Goal: Transaction & Acquisition: Download file/media

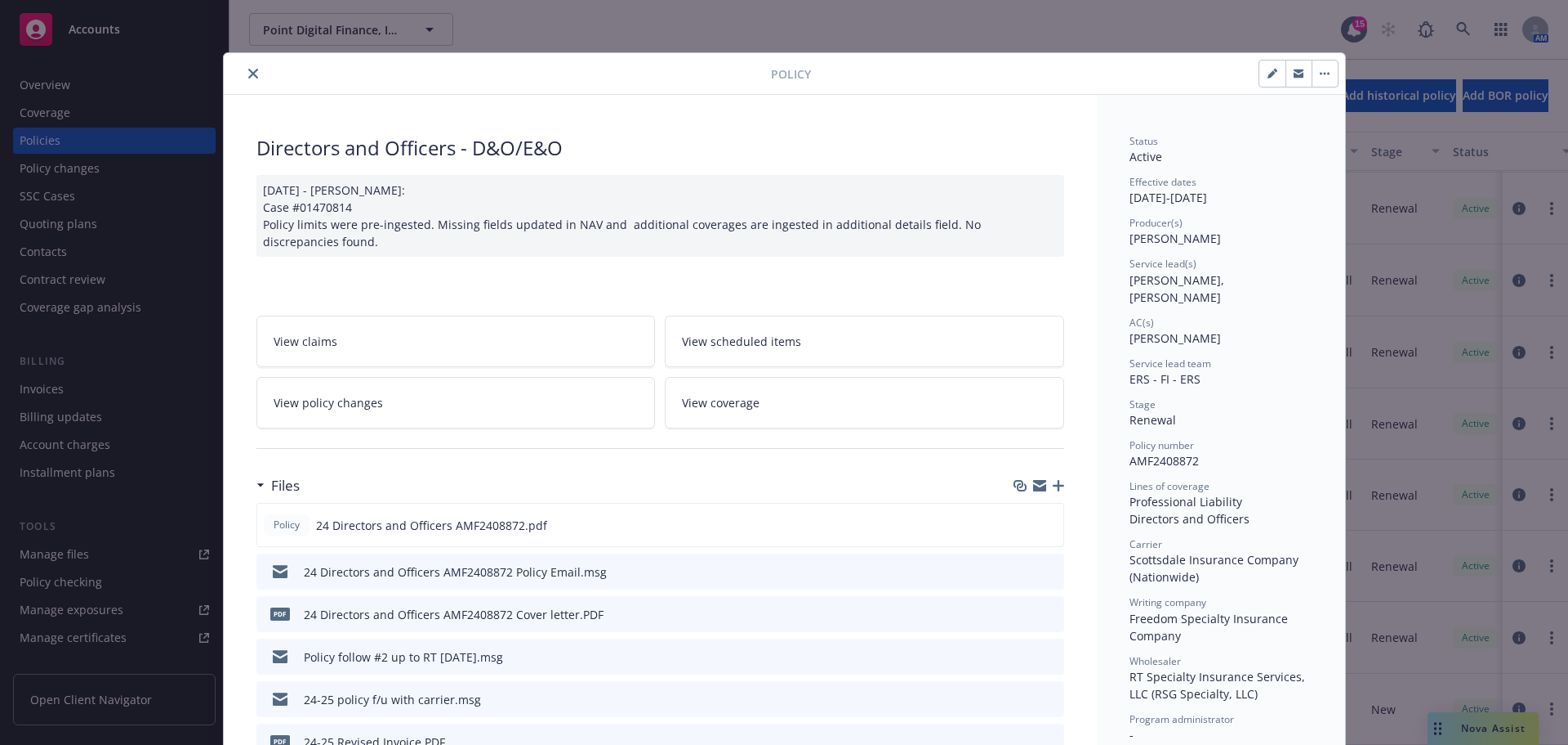
click at [248, 69] on icon "close" at bounding box center [253, 73] width 10 height 10
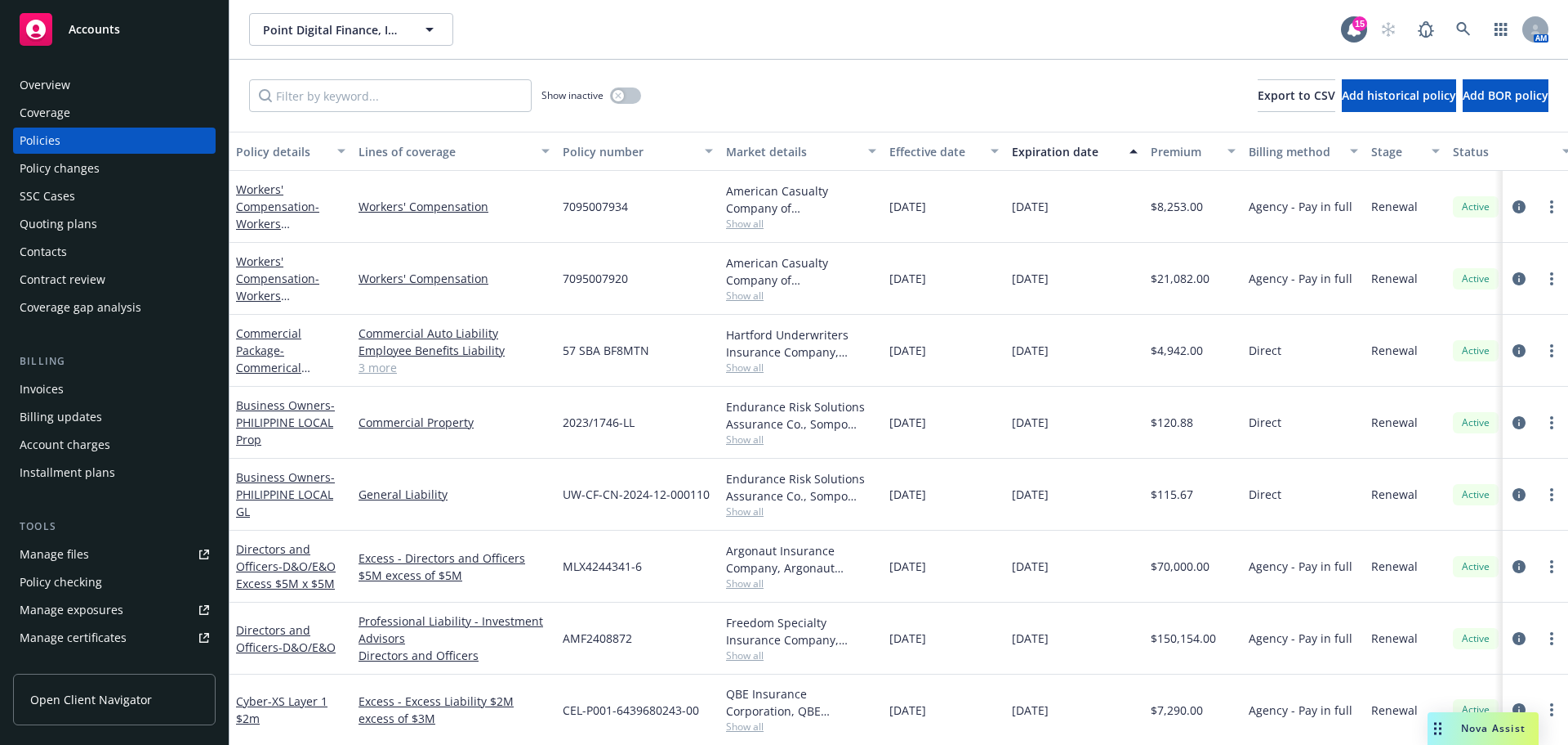
click at [282, 287] on div "Workers' Compensation - Workers Compensation CA" at bounding box center [290, 279] width 110 height 51
click at [745, 292] on span "Show all" at bounding box center [801, 295] width 150 height 14
click at [745, 217] on span "Show all" at bounding box center [801, 223] width 150 height 14
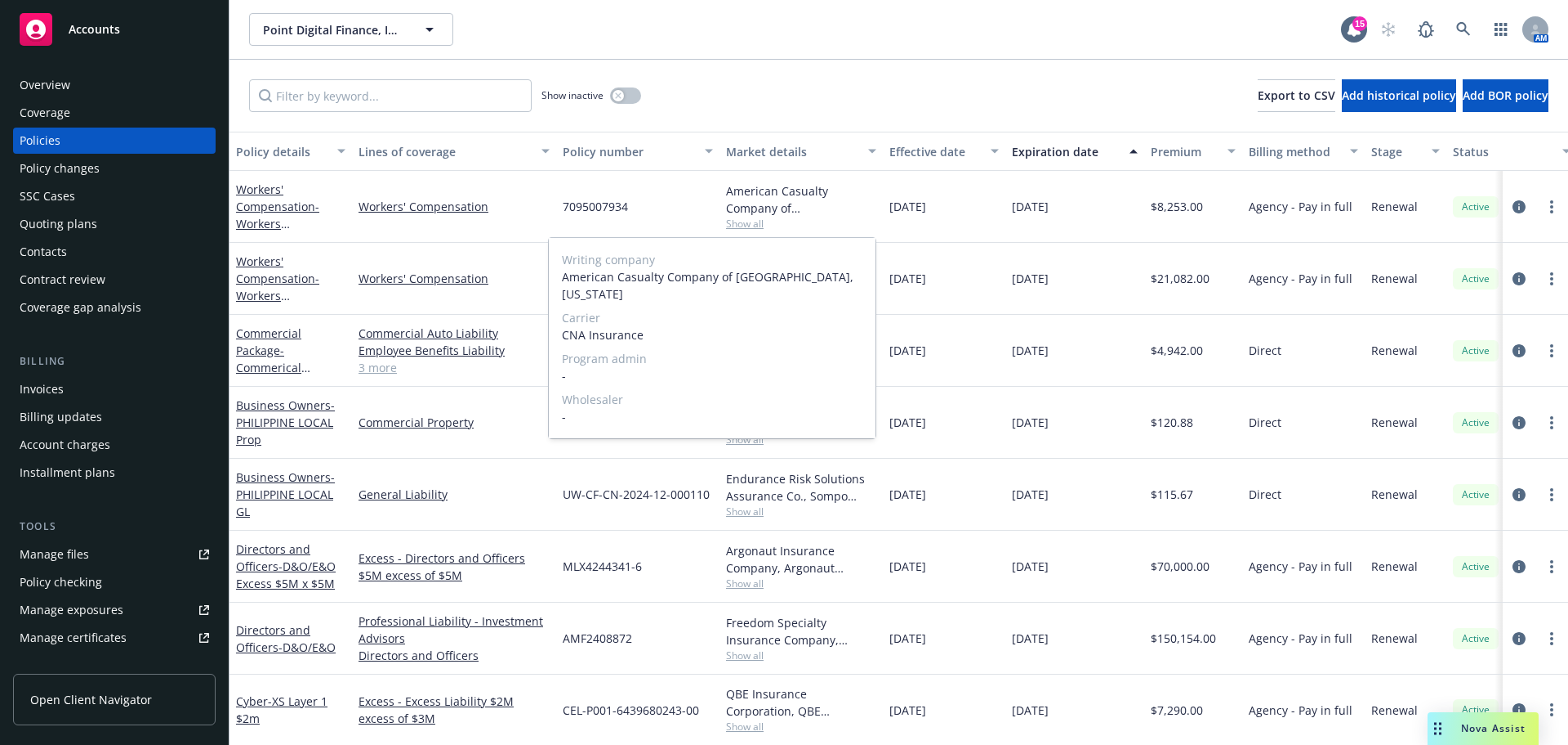
click at [745, 217] on span "Show all" at bounding box center [801, 223] width 150 height 14
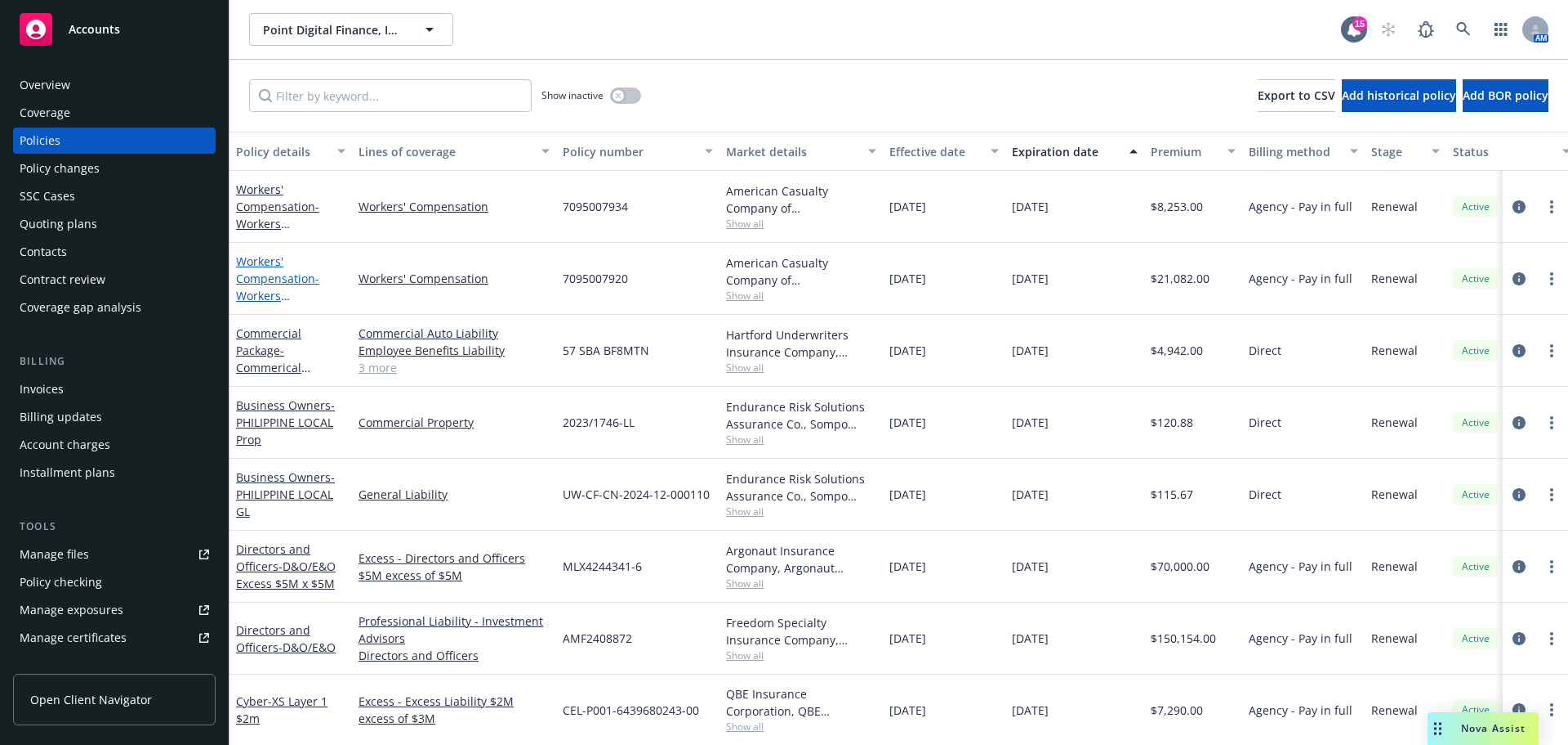
click at [258, 280] on link "Workers' Compensation - Workers Compensation CA" at bounding box center [284, 287] width 97 height 67
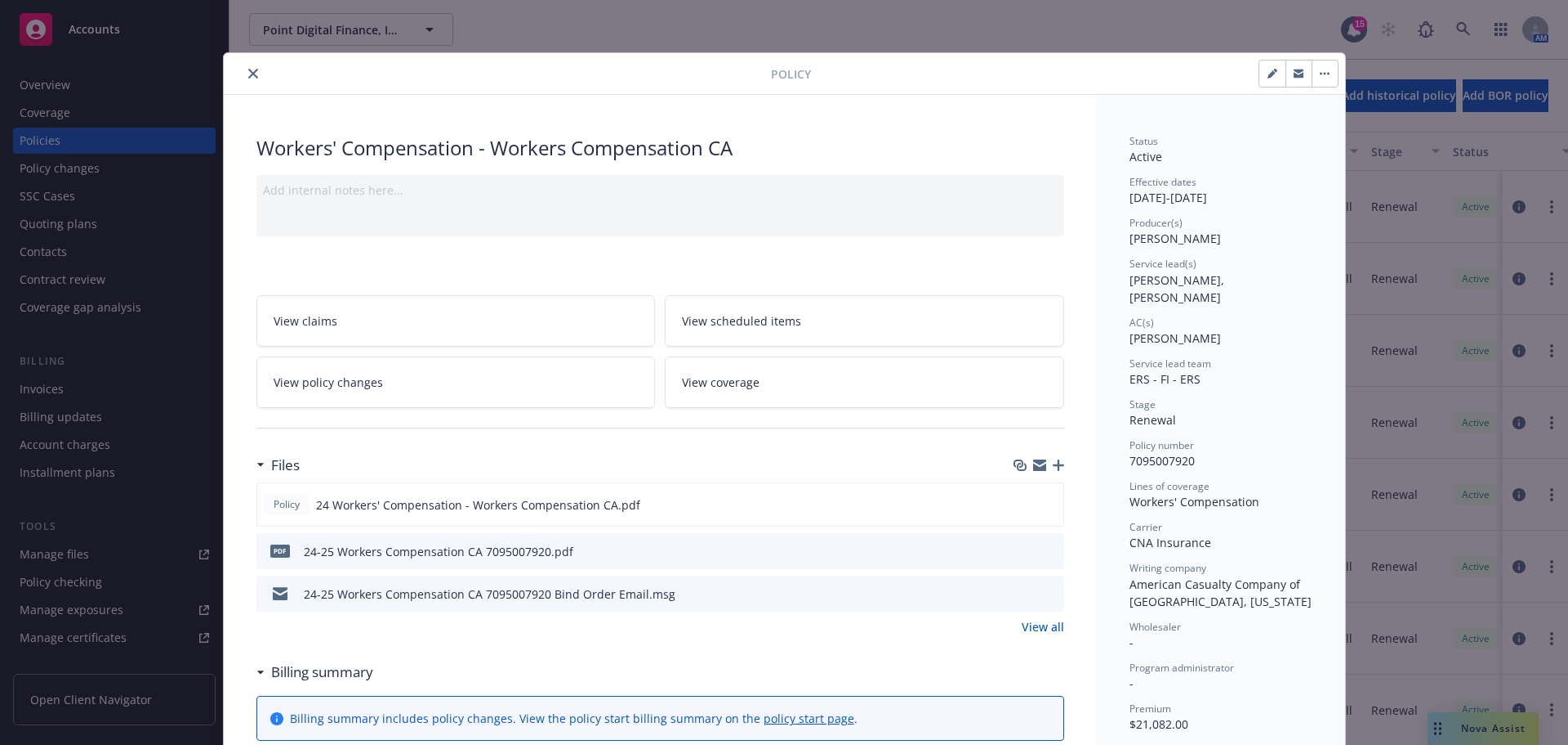
click at [248, 69] on icon "close" at bounding box center [253, 73] width 10 height 10
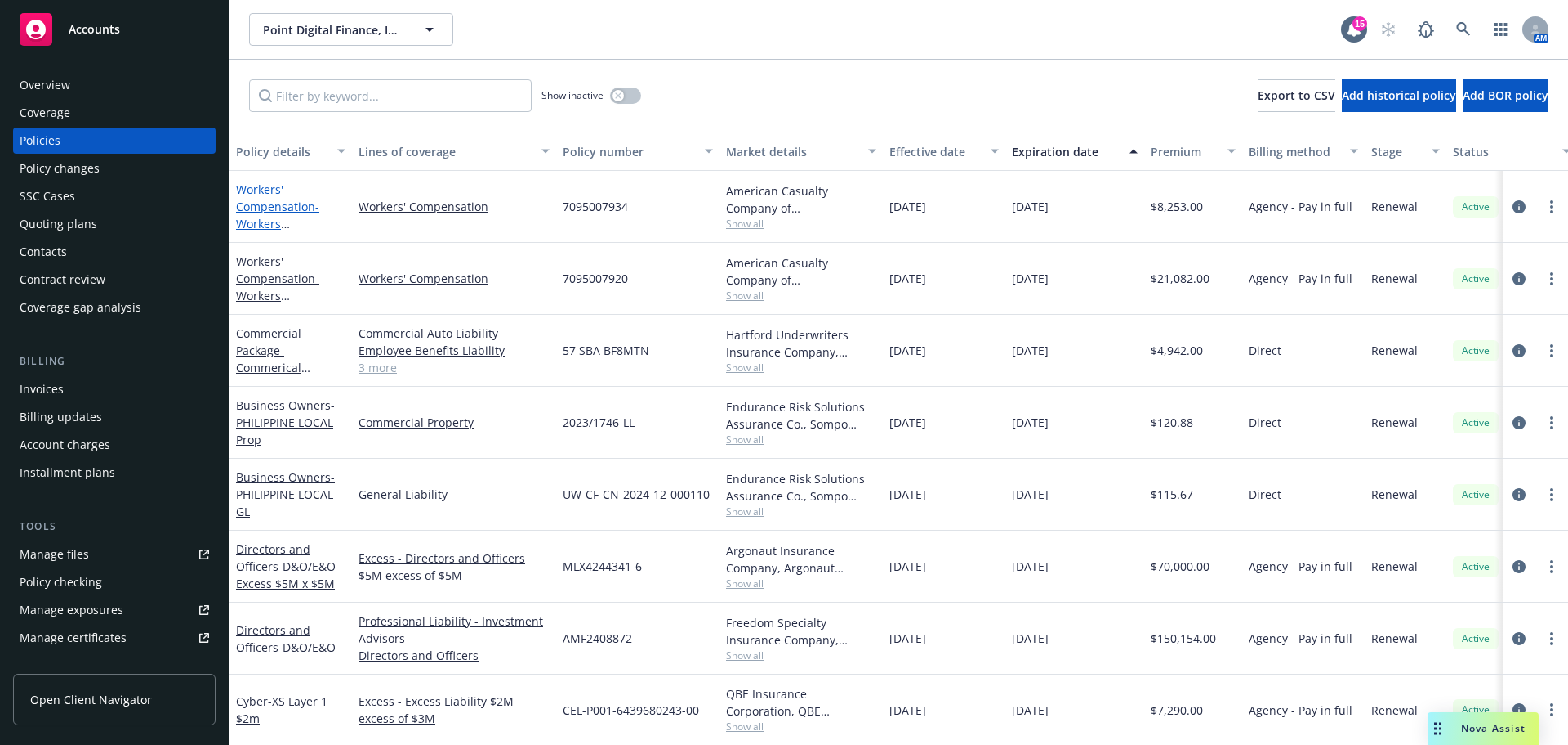
click at [259, 207] on link "Workers' Compensation - Workers Compensation AOS" at bounding box center [288, 215] width 106 height 67
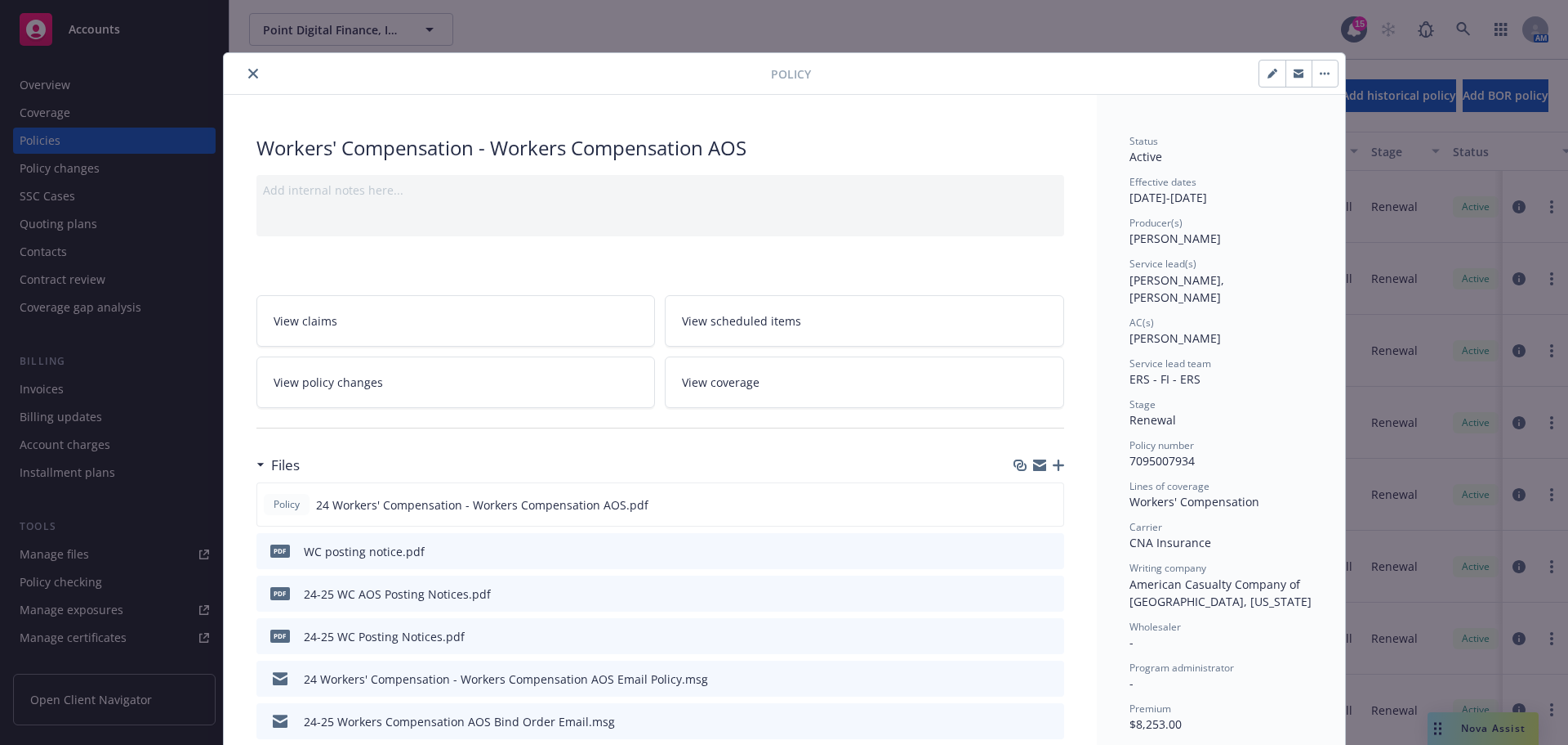
click at [252, 74] on button "close" at bounding box center [254, 74] width 20 height 20
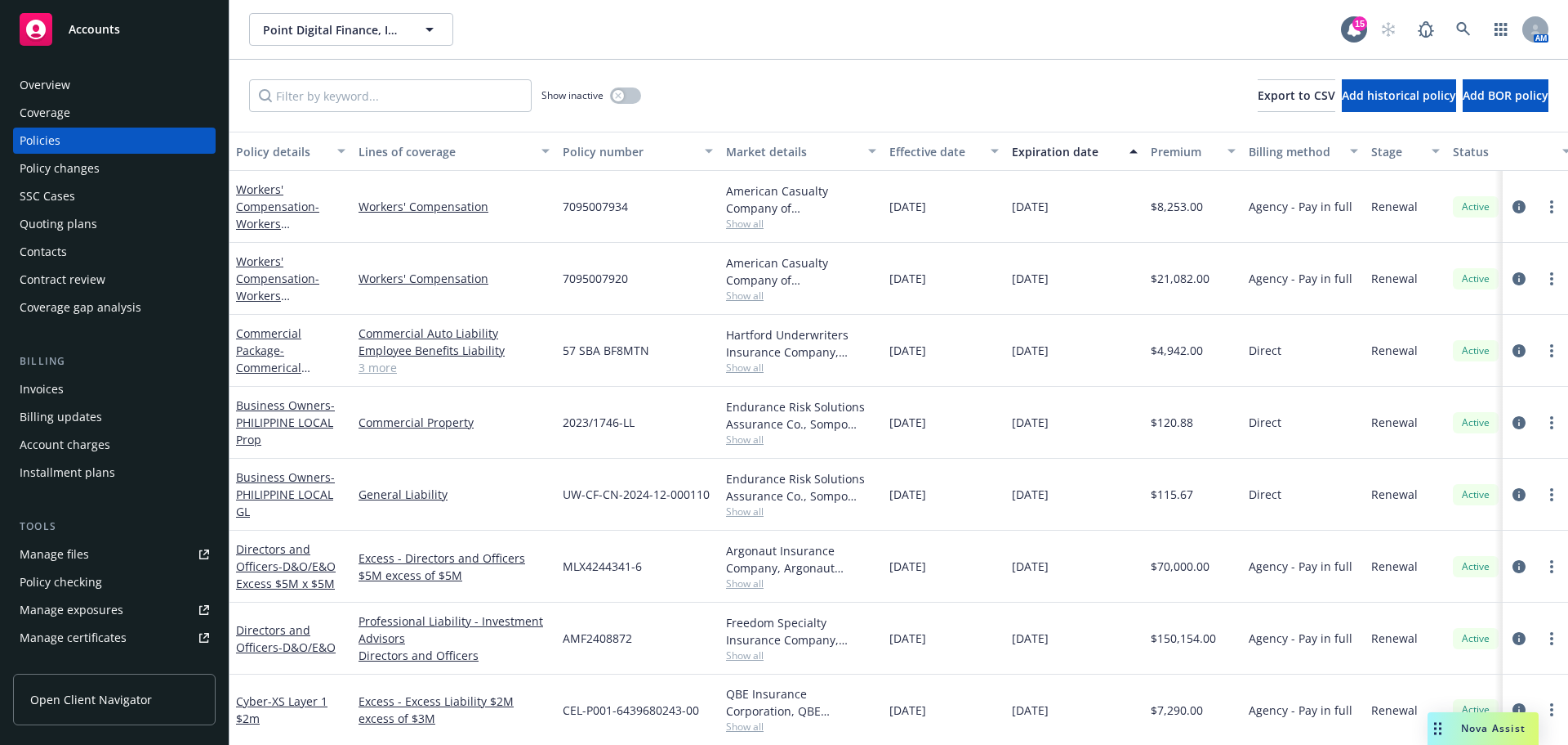
click at [245, 72] on div "Show inactive Export to CSV Add historical policy Add BOR policy" at bounding box center [899, 95] width 1339 height 72
click at [629, 94] on button "button" at bounding box center [625, 96] width 31 height 17
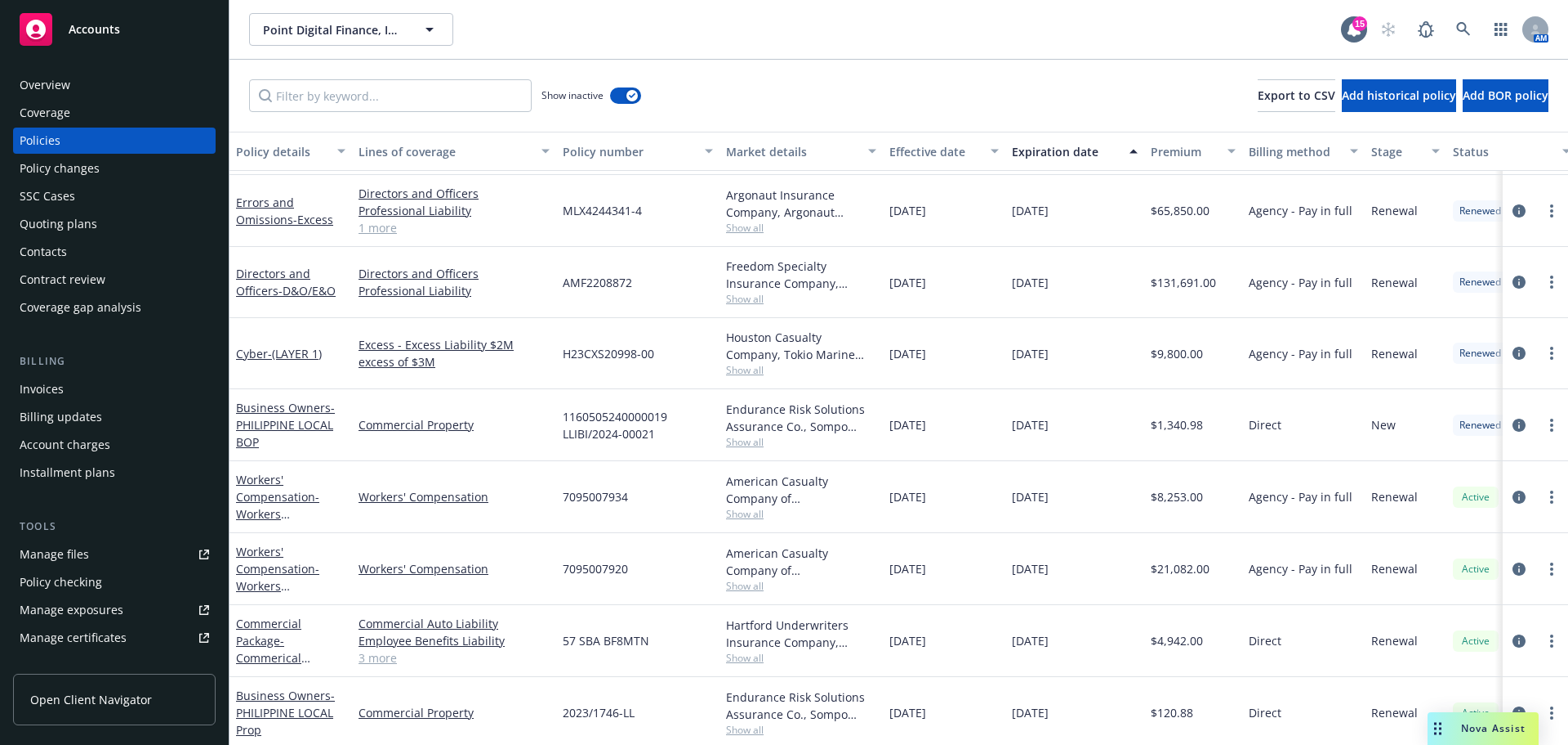
scroll to position [1352, 0]
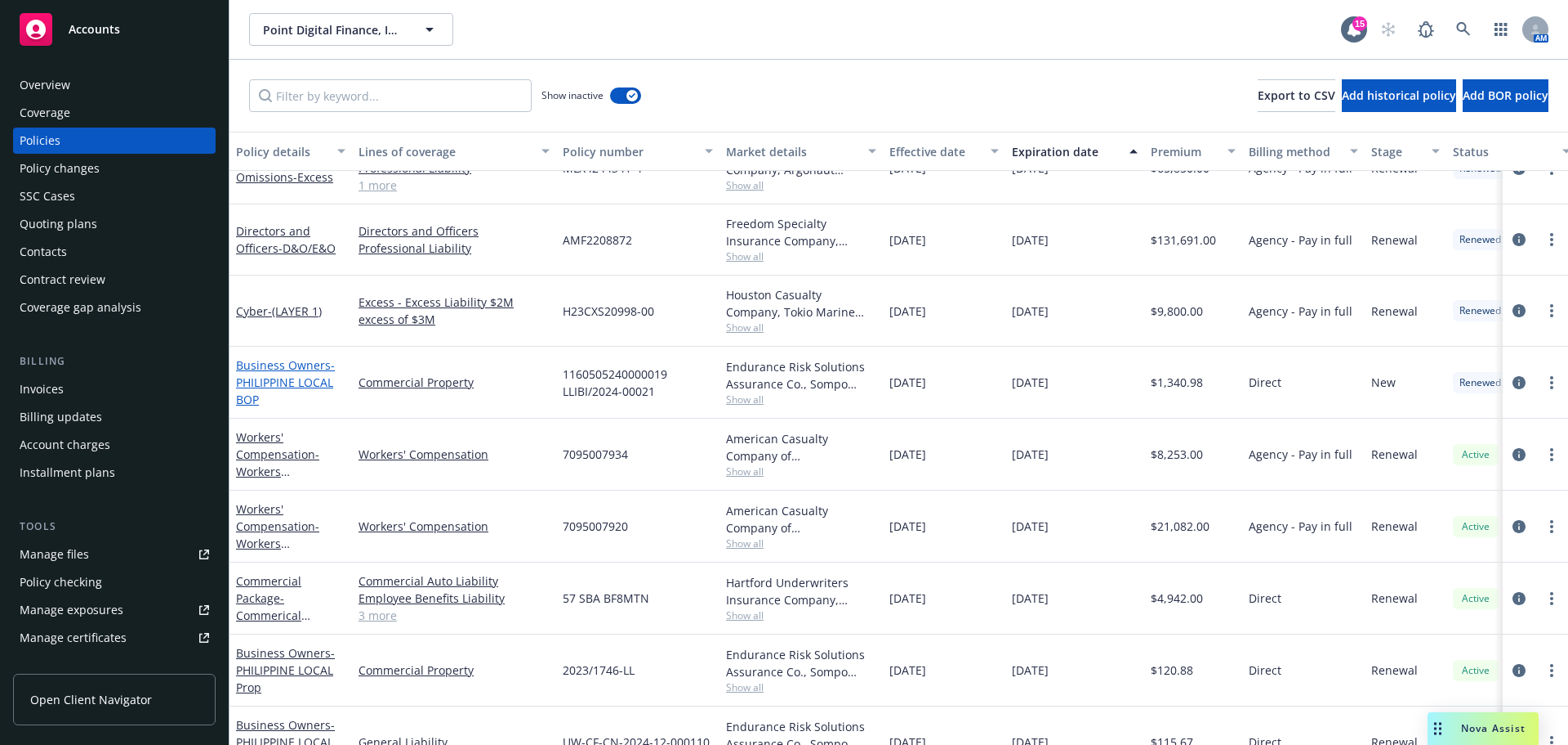
click at [288, 383] on span "- PHILIPPINE LOCAL BOP" at bounding box center [285, 382] width 99 height 49
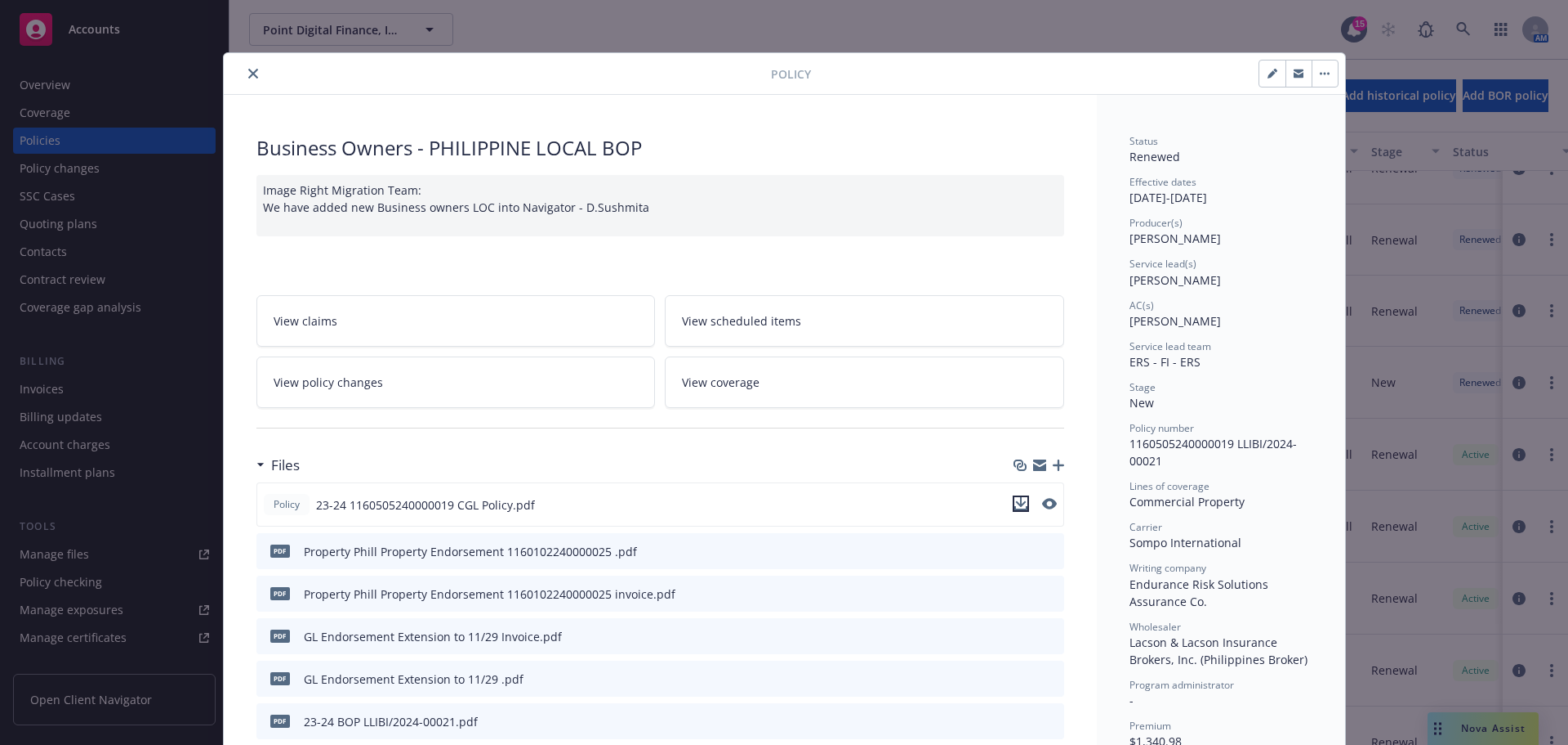
click at [1016, 504] on icon "download file" at bounding box center [1020, 502] width 11 height 10
click at [248, 68] on icon "close" at bounding box center [253, 73] width 10 height 10
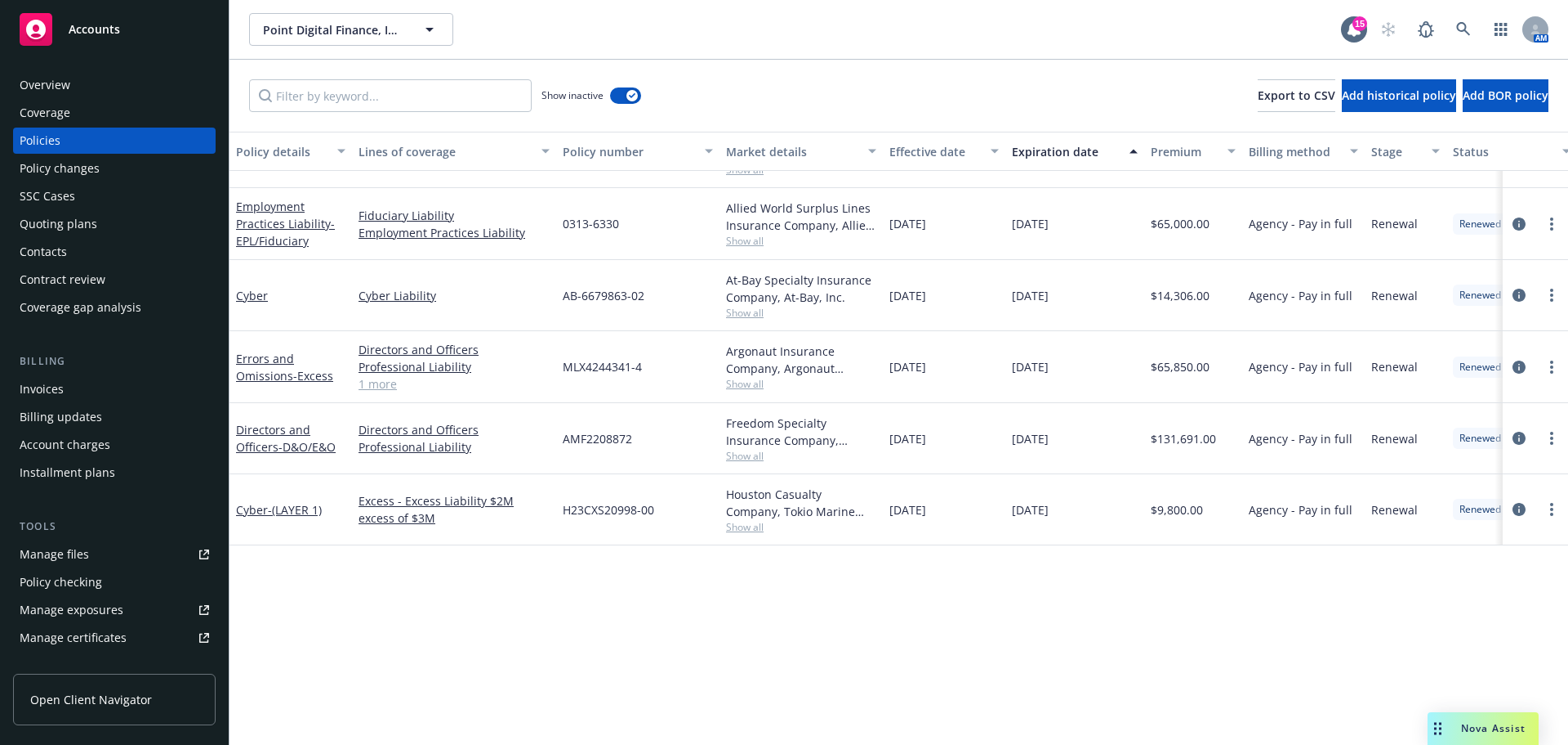
scroll to position [704, 0]
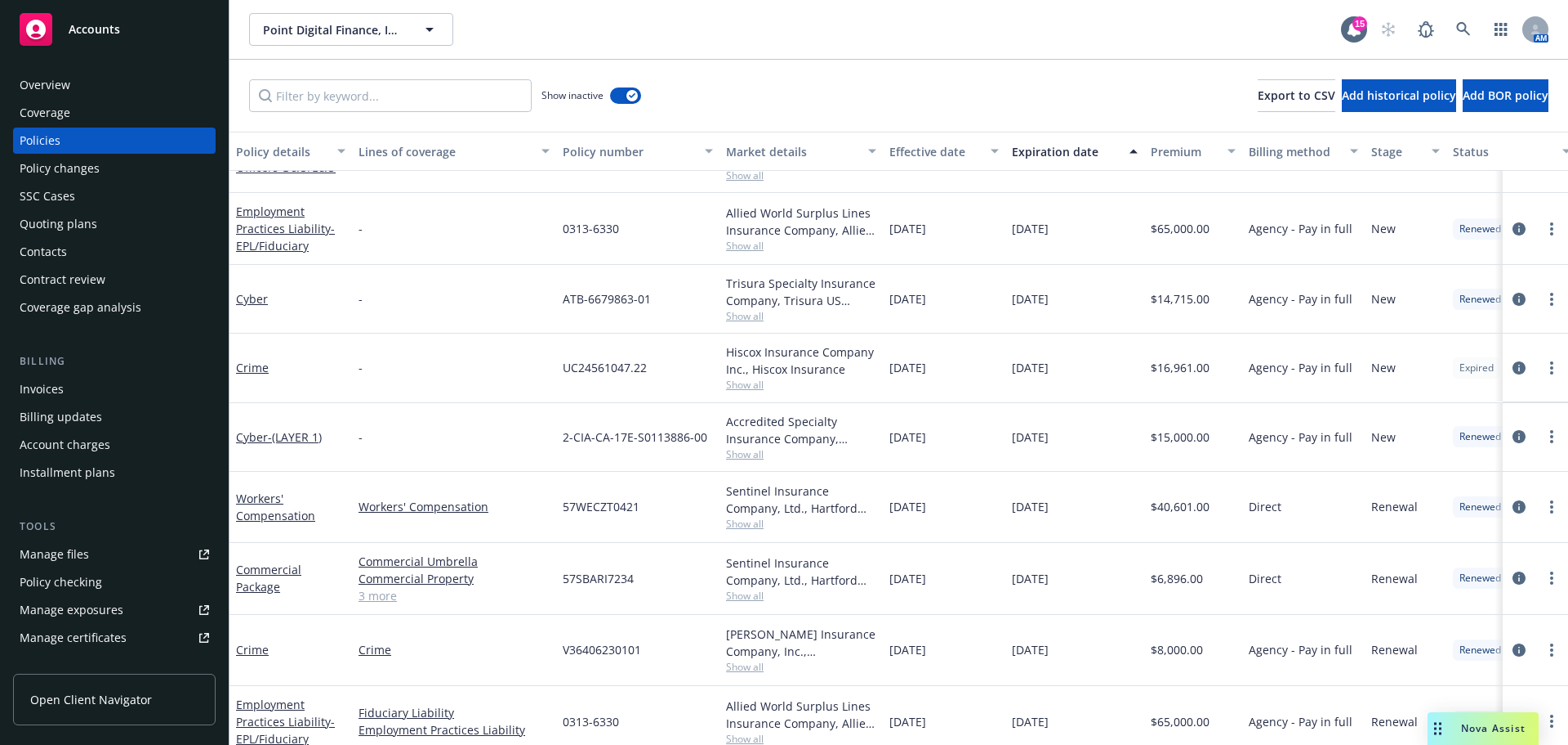
click at [54, 87] on div "Overview" at bounding box center [44, 85] width 50 height 26
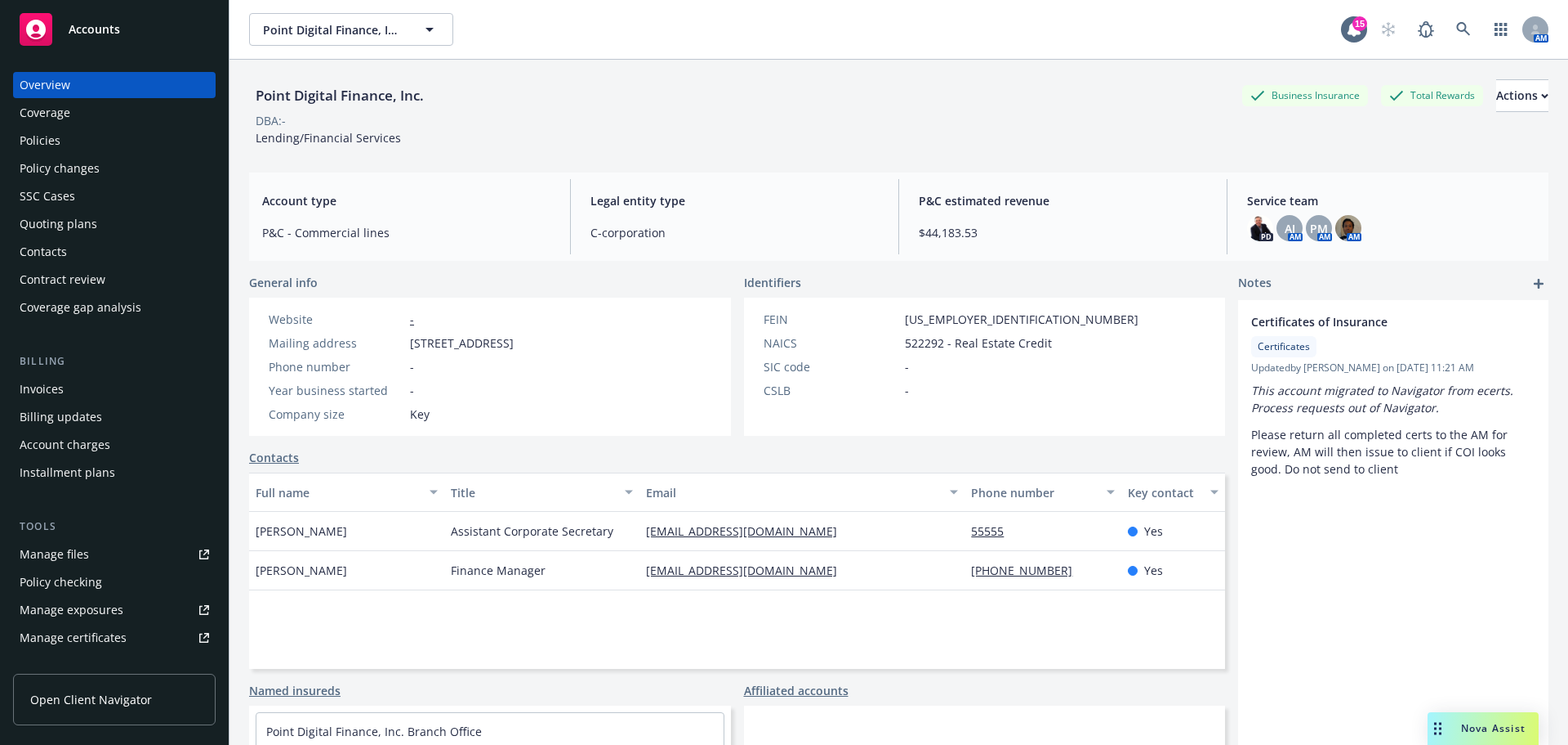
click at [59, 138] on div "Policies" at bounding box center [39, 140] width 40 height 26
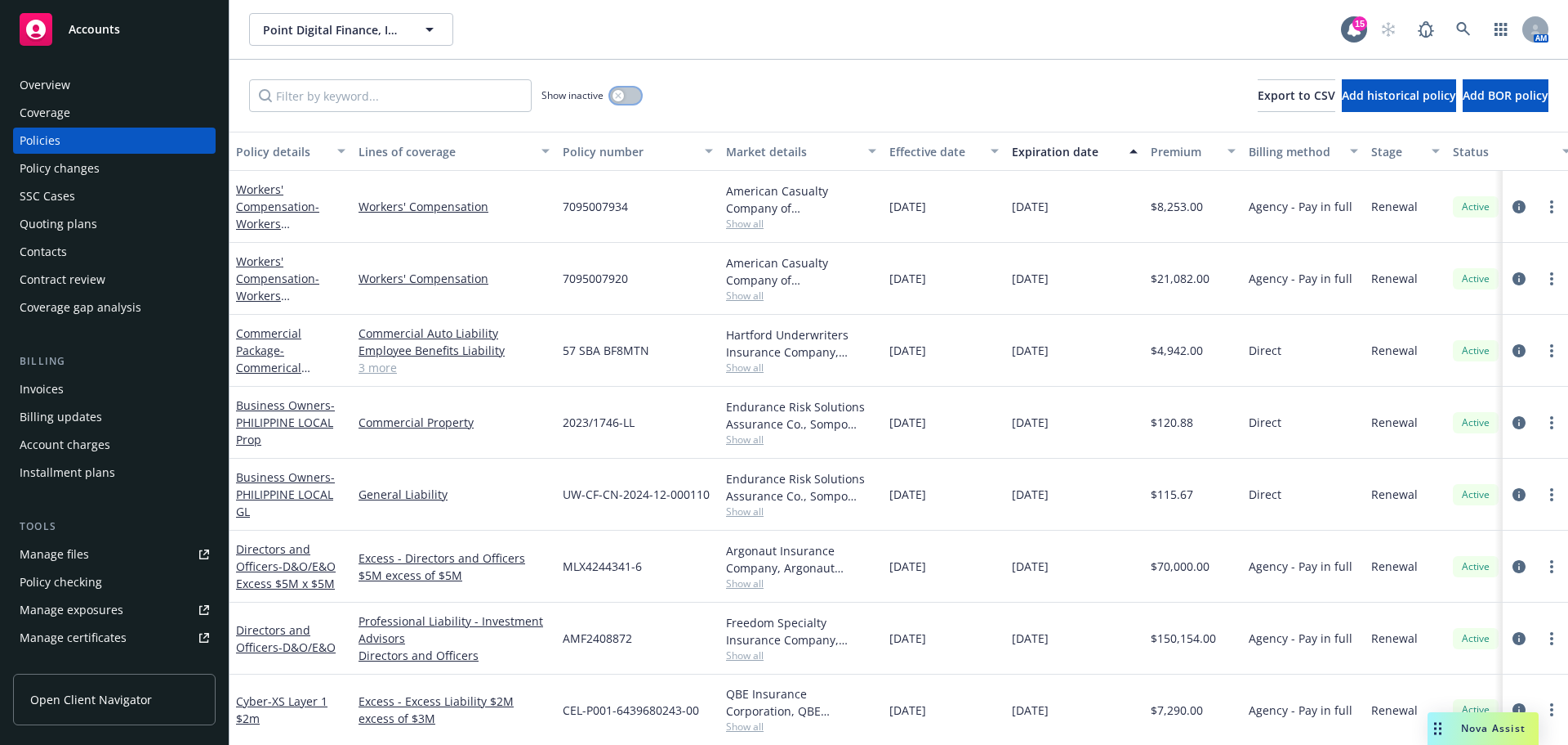
click at [621, 88] on button "button" at bounding box center [625, 96] width 31 height 17
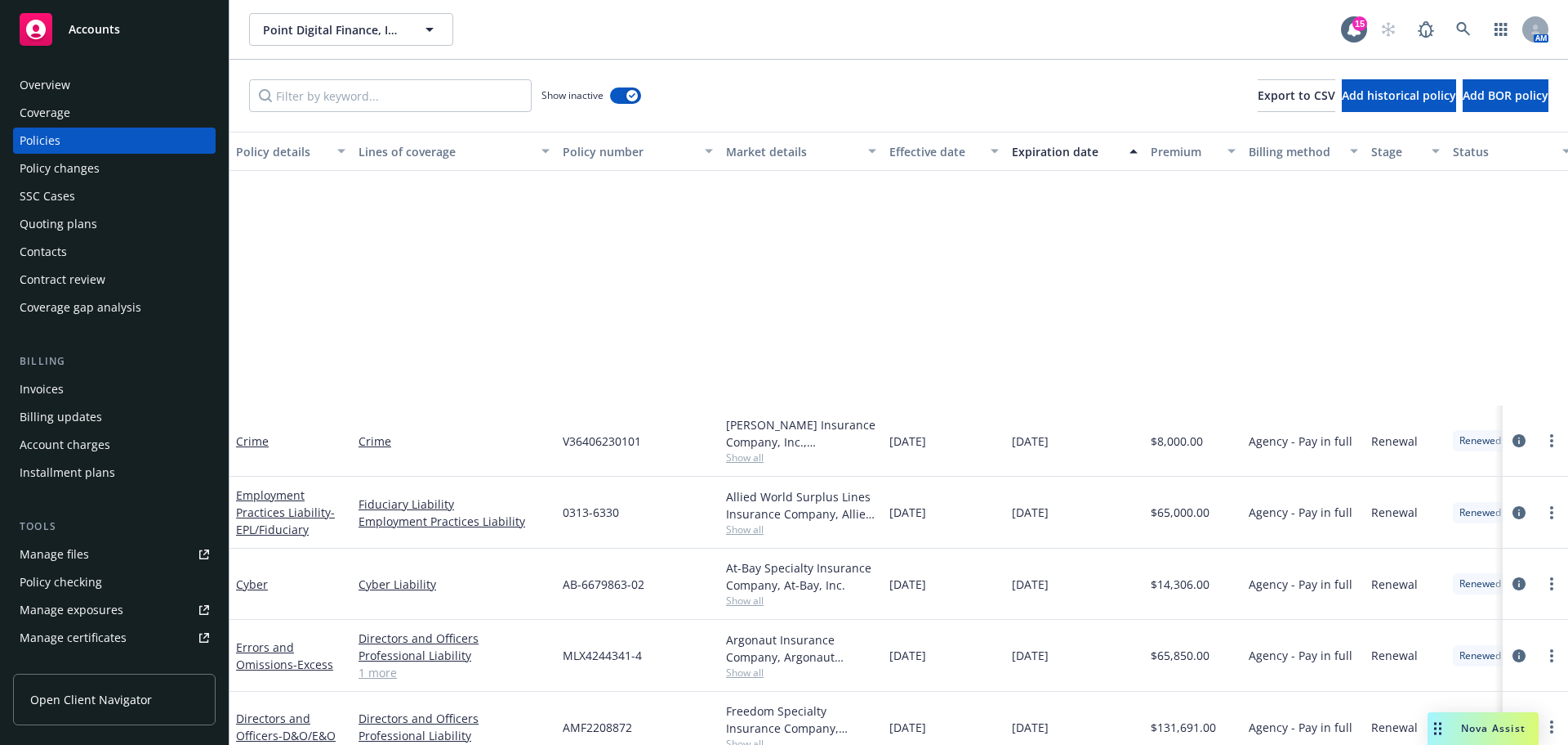
scroll to position [1285, 0]
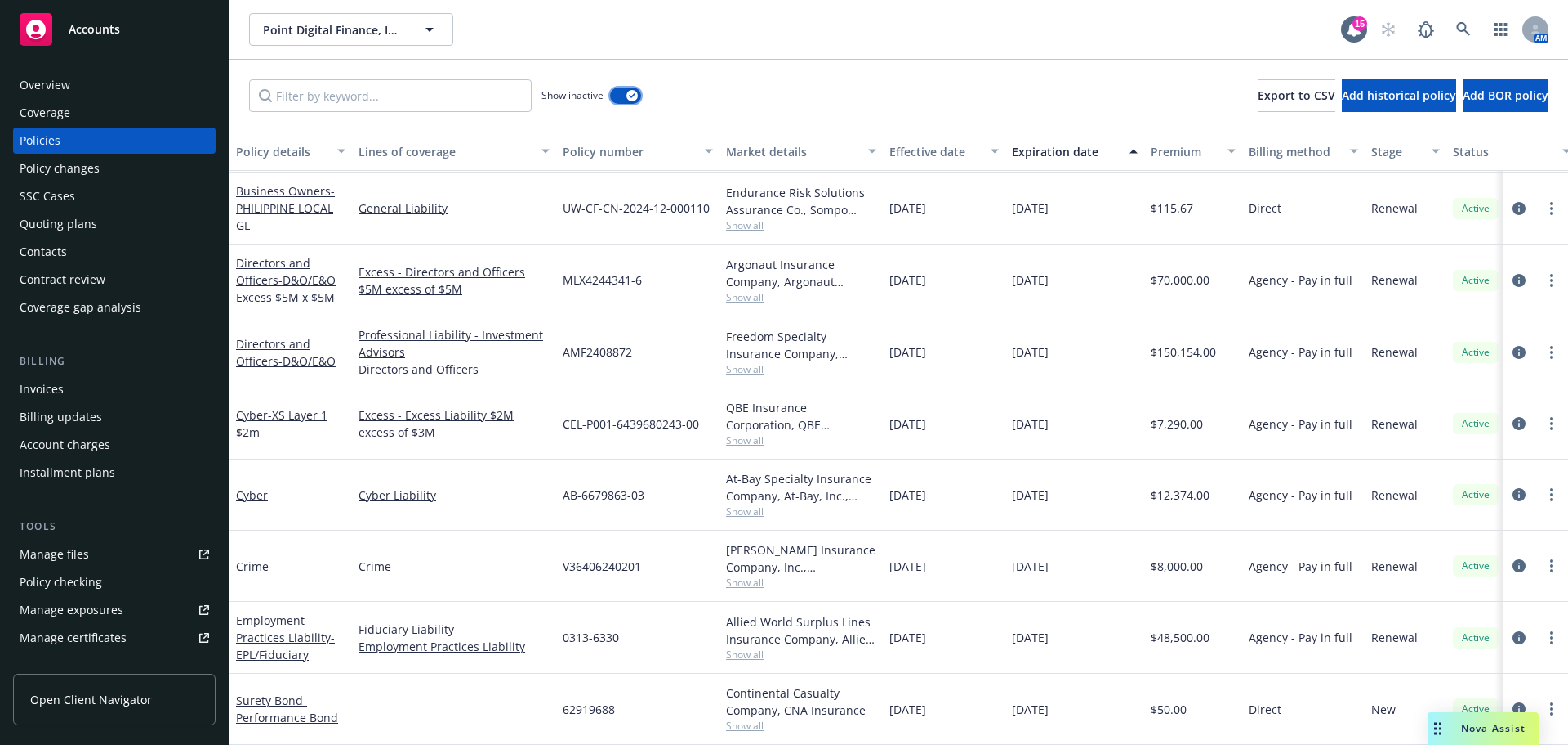
click at [614, 101] on button "button" at bounding box center [625, 96] width 31 height 17
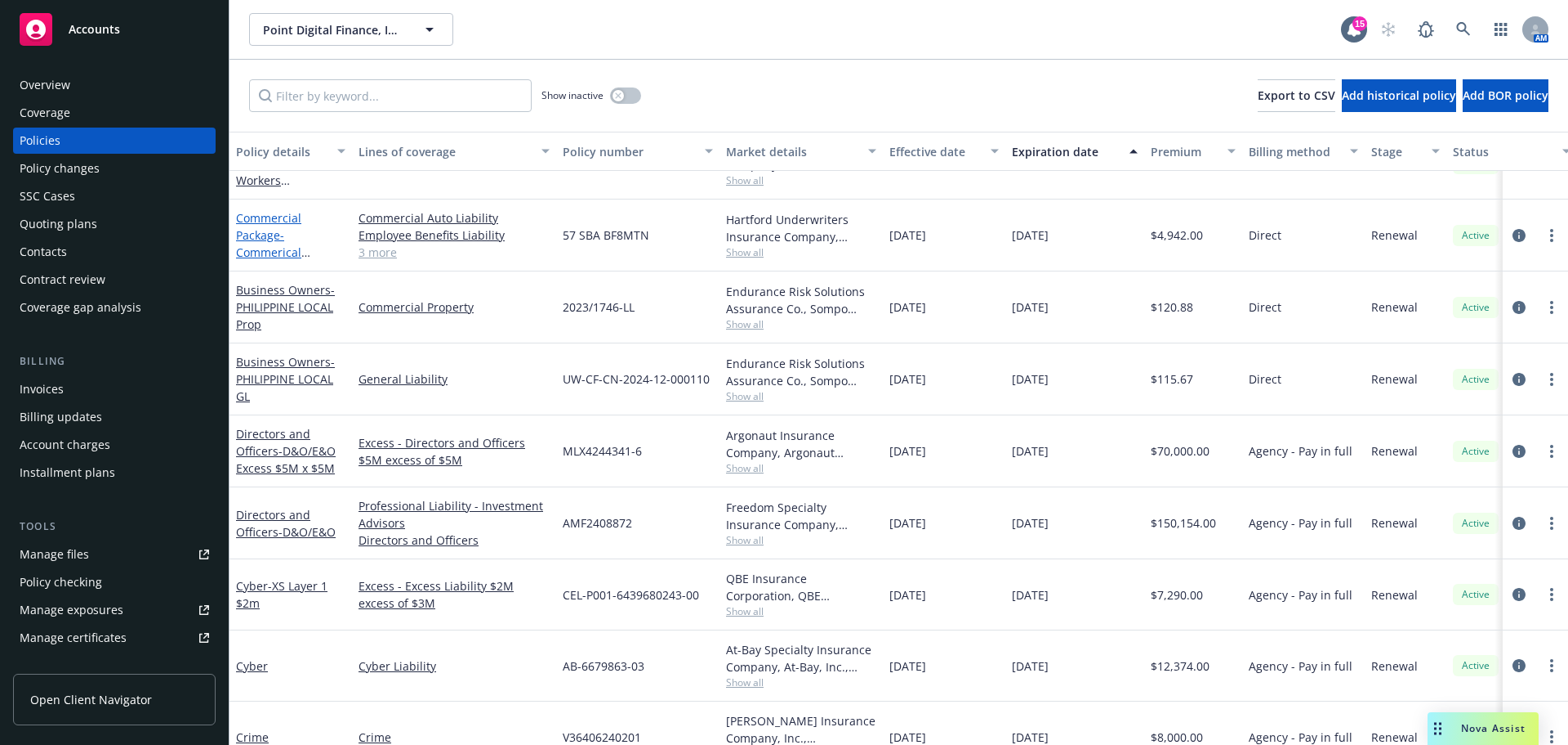
click at [265, 249] on span "- Commerical Package" at bounding box center [273, 252] width 74 height 49
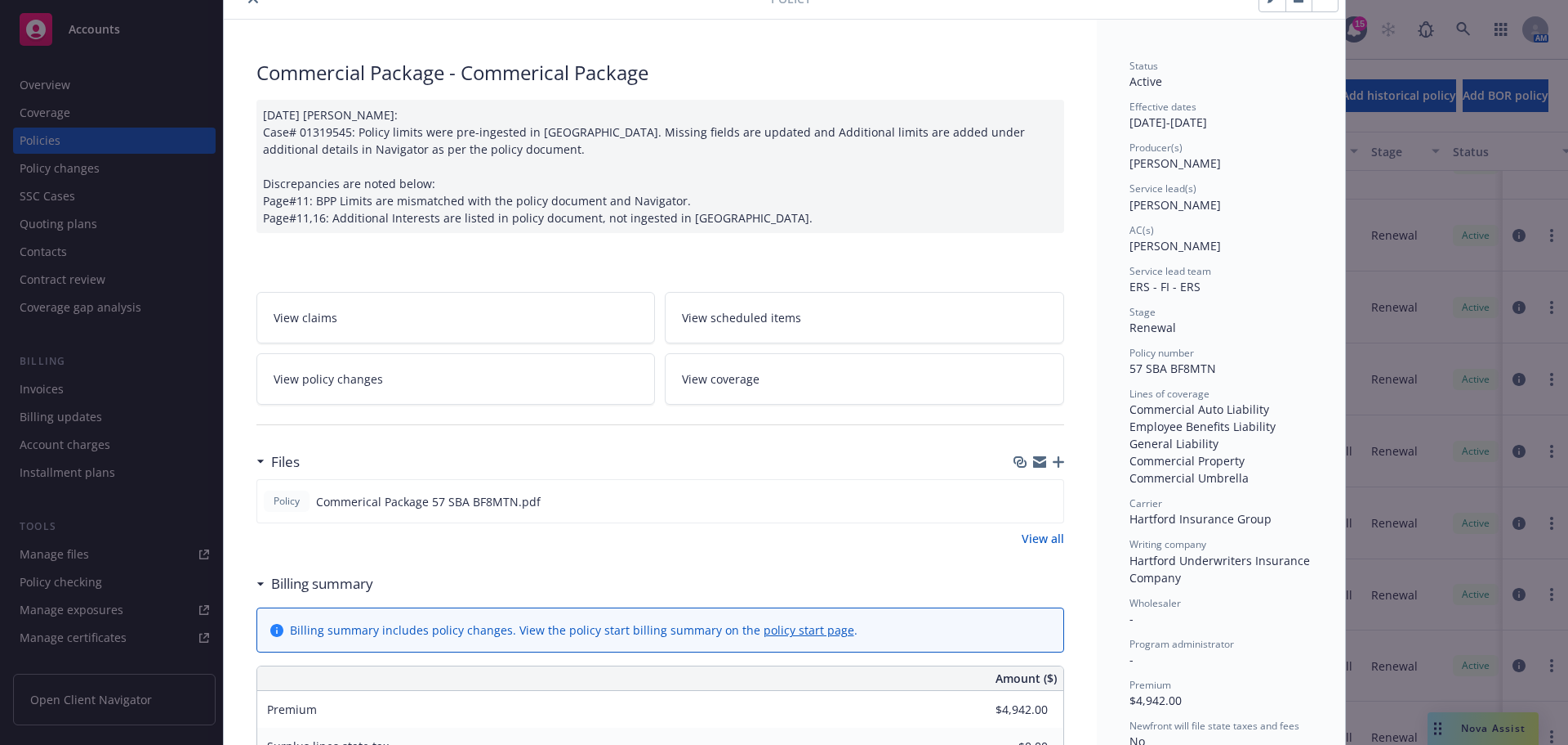
scroll to position [245, 0]
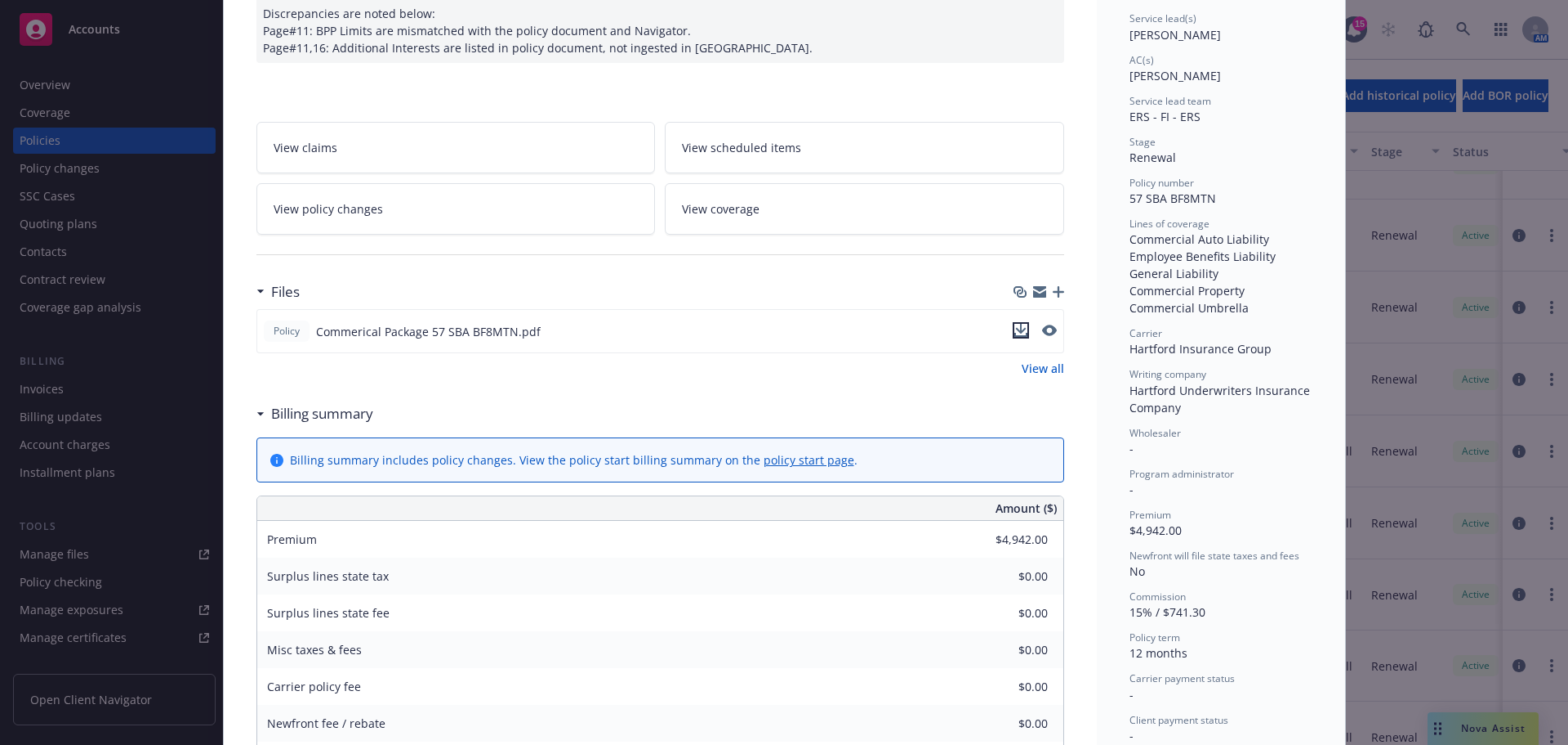
click at [1014, 334] on icon "download file" at bounding box center [1020, 330] width 13 height 13
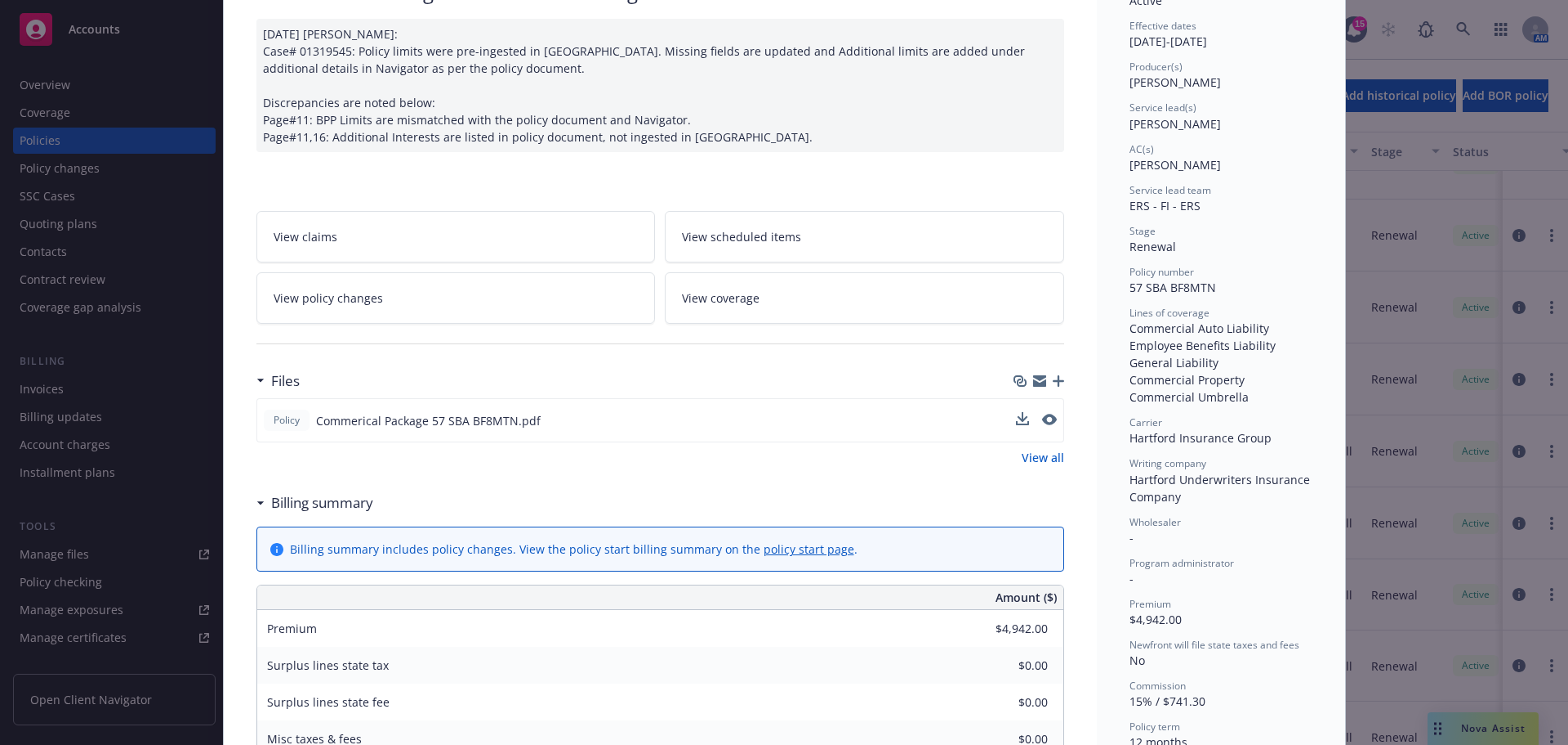
scroll to position [0, 0]
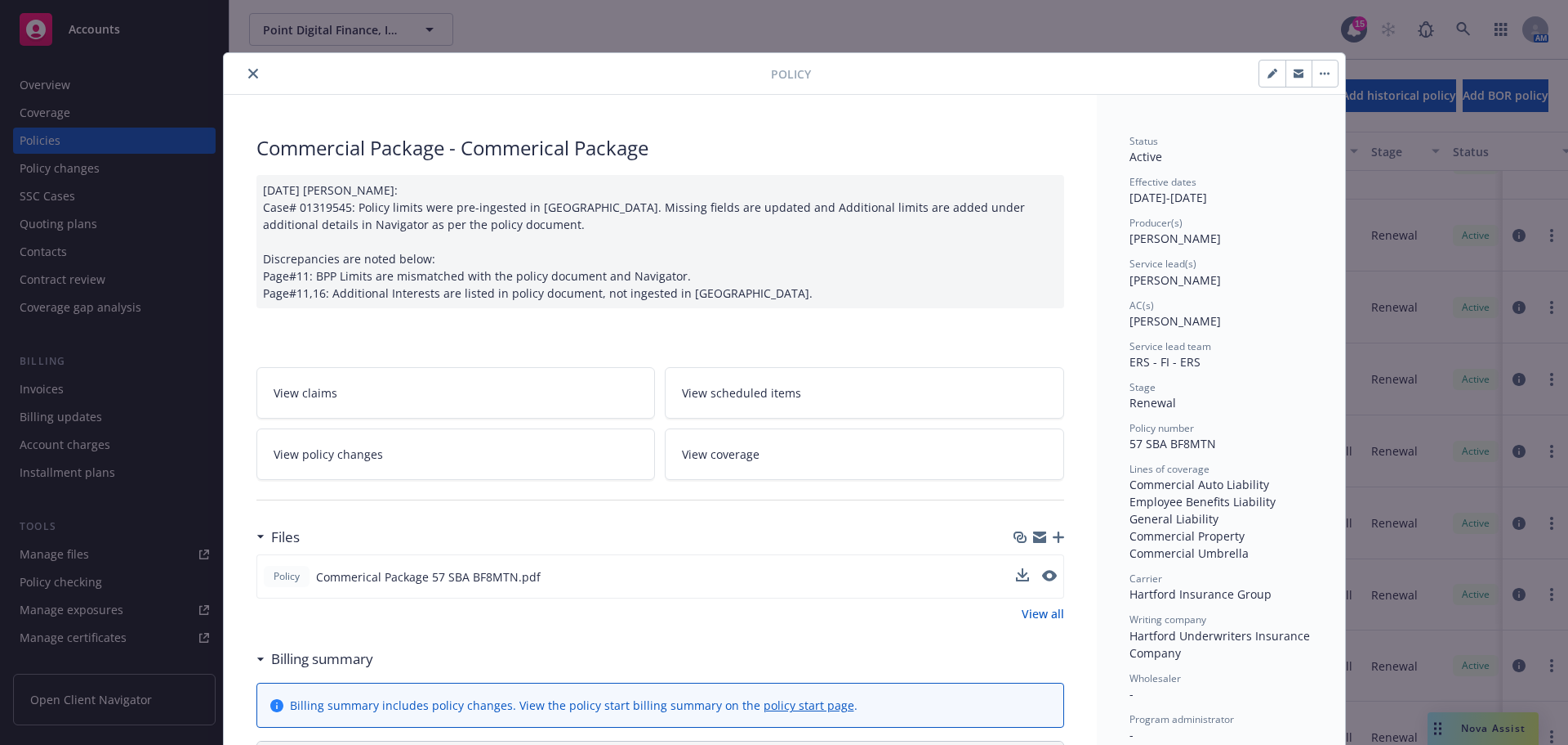
click at [244, 75] on button "close" at bounding box center [254, 74] width 20 height 20
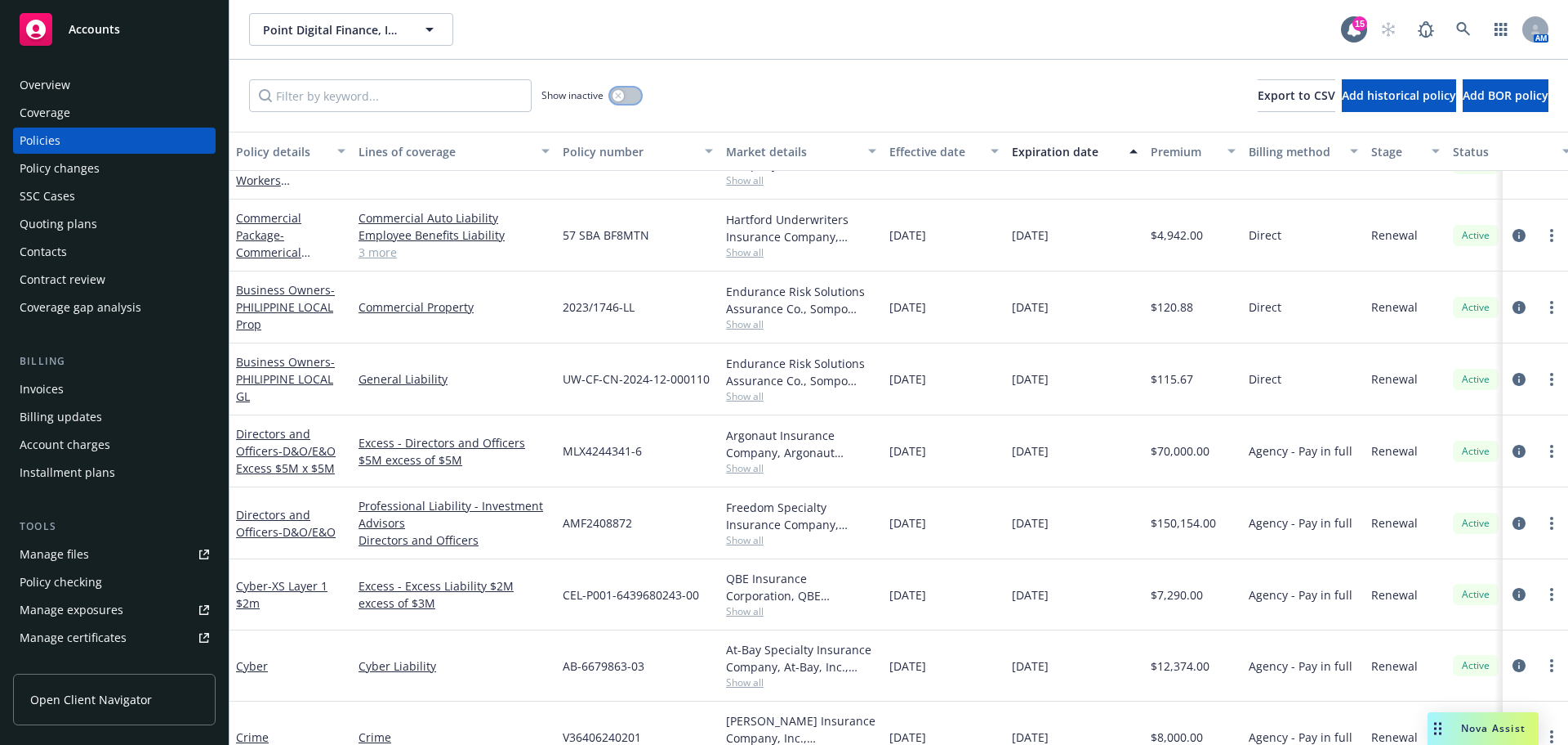
click at [636, 97] on button "button" at bounding box center [625, 96] width 31 height 17
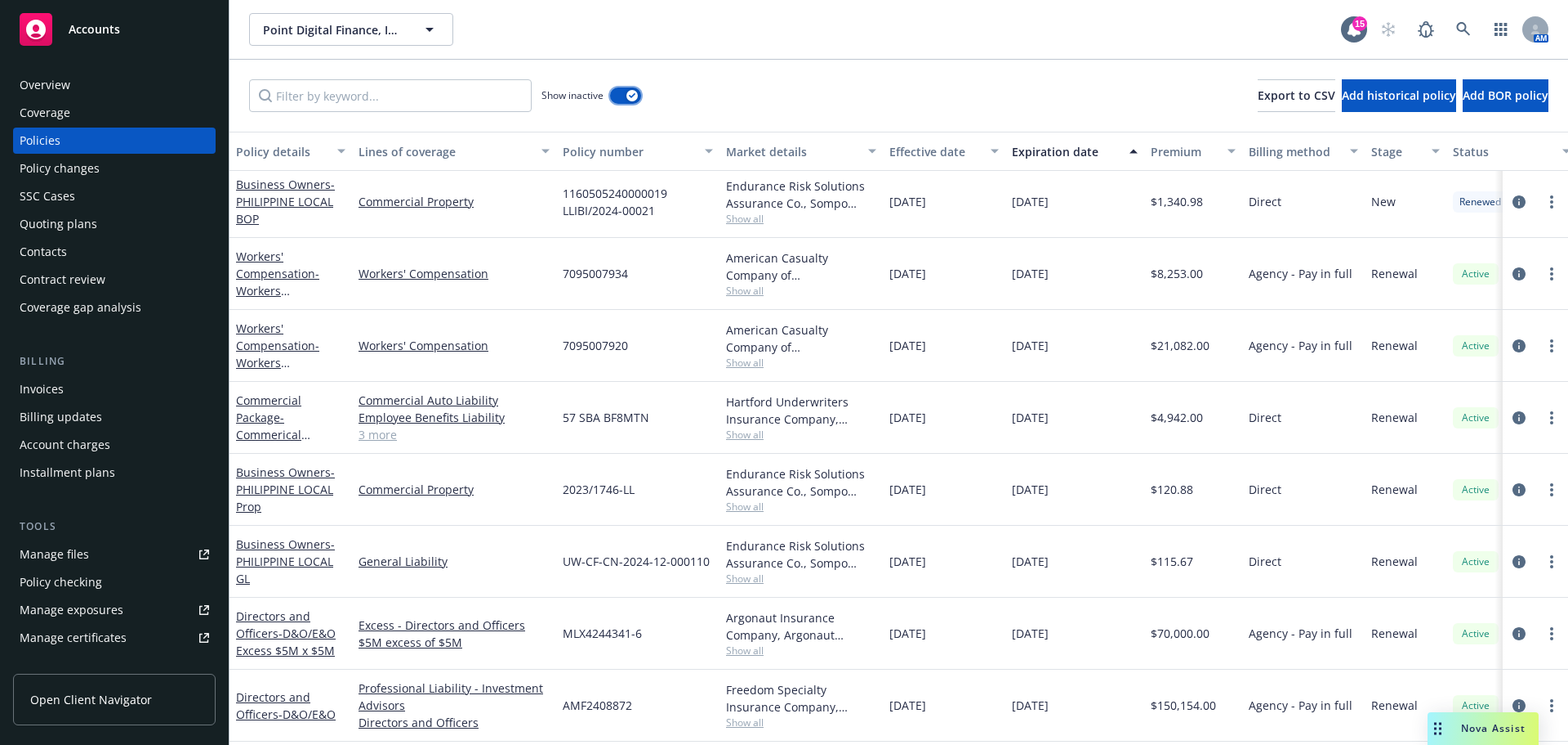
scroll to position [1440, 0]
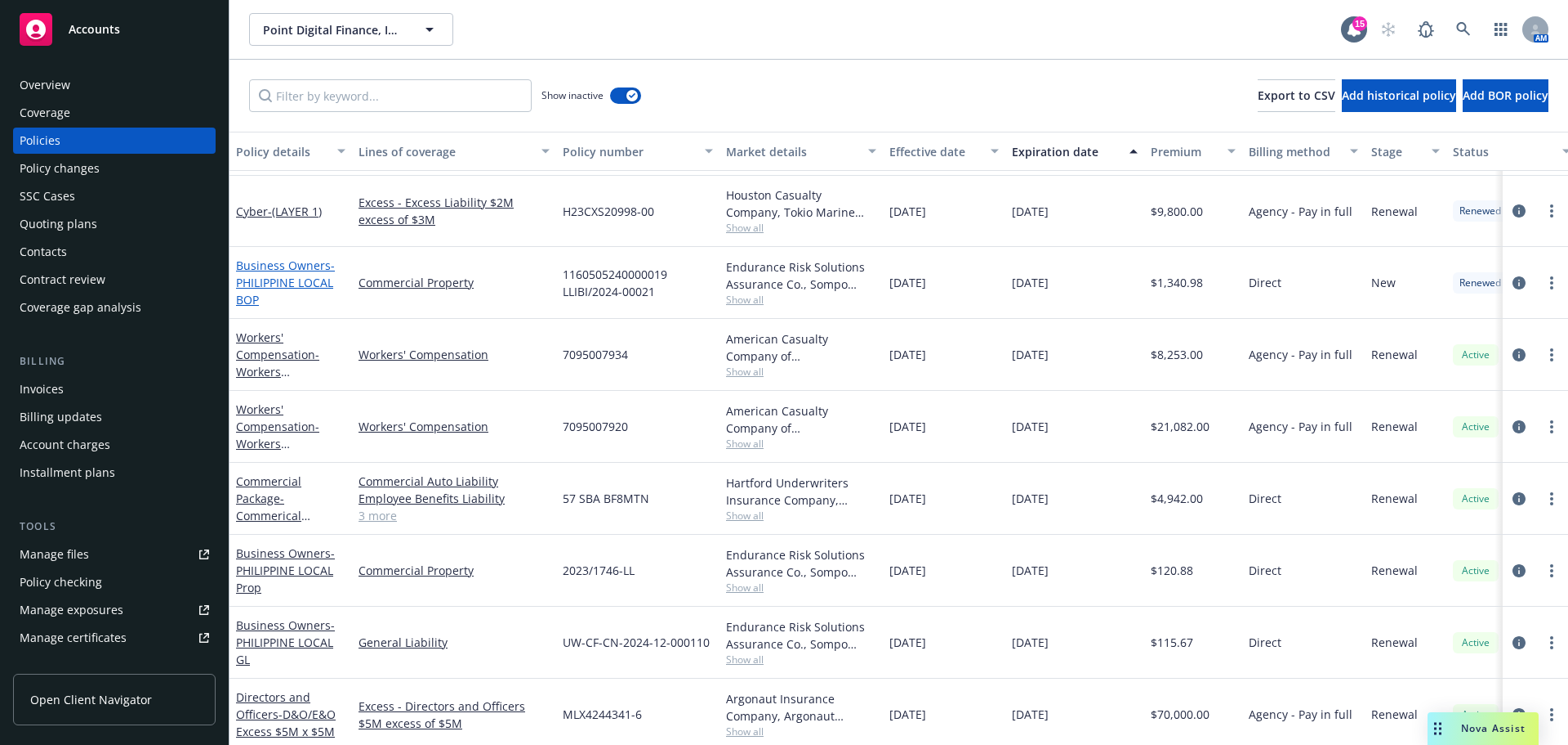
click at [311, 284] on span "- PHILIPPINE LOCAL BOP" at bounding box center [285, 283] width 99 height 49
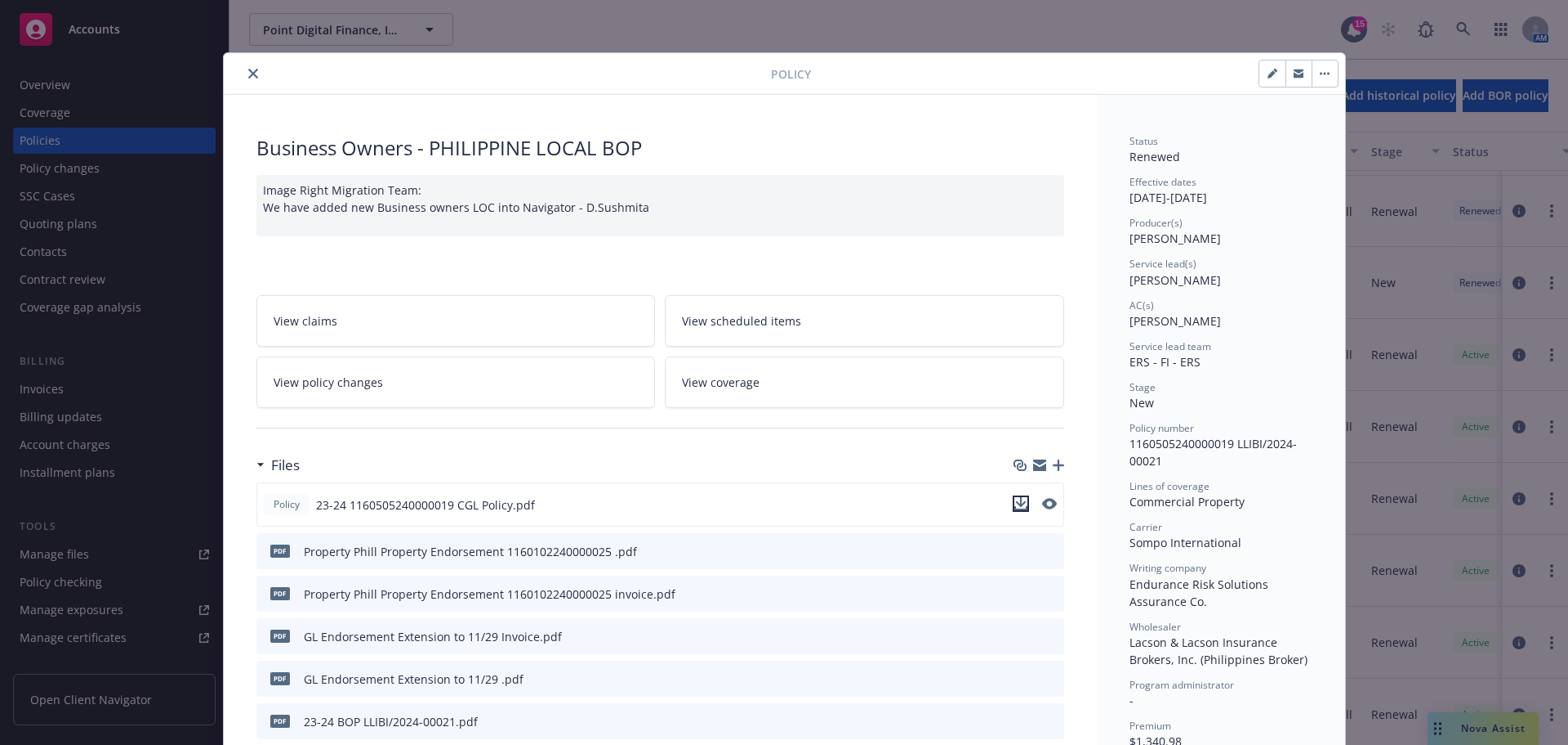
click at [1015, 509] on icon "download file" at bounding box center [1020, 508] width 13 height 4
click at [1015, 551] on icon "download file" at bounding box center [1021, 549] width 13 height 13
click at [248, 73] on icon "close" at bounding box center [253, 73] width 10 height 10
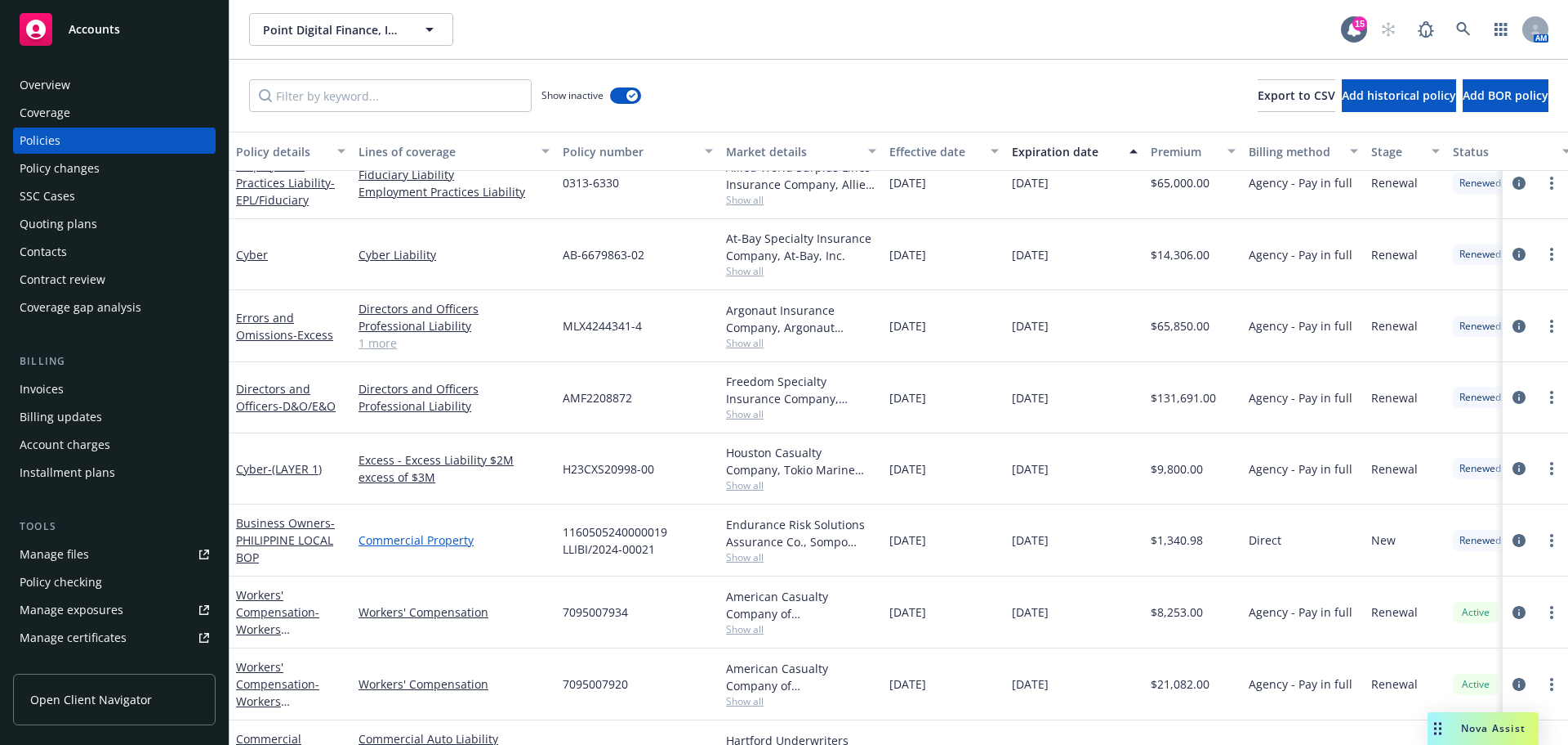
scroll to position [1276, 0]
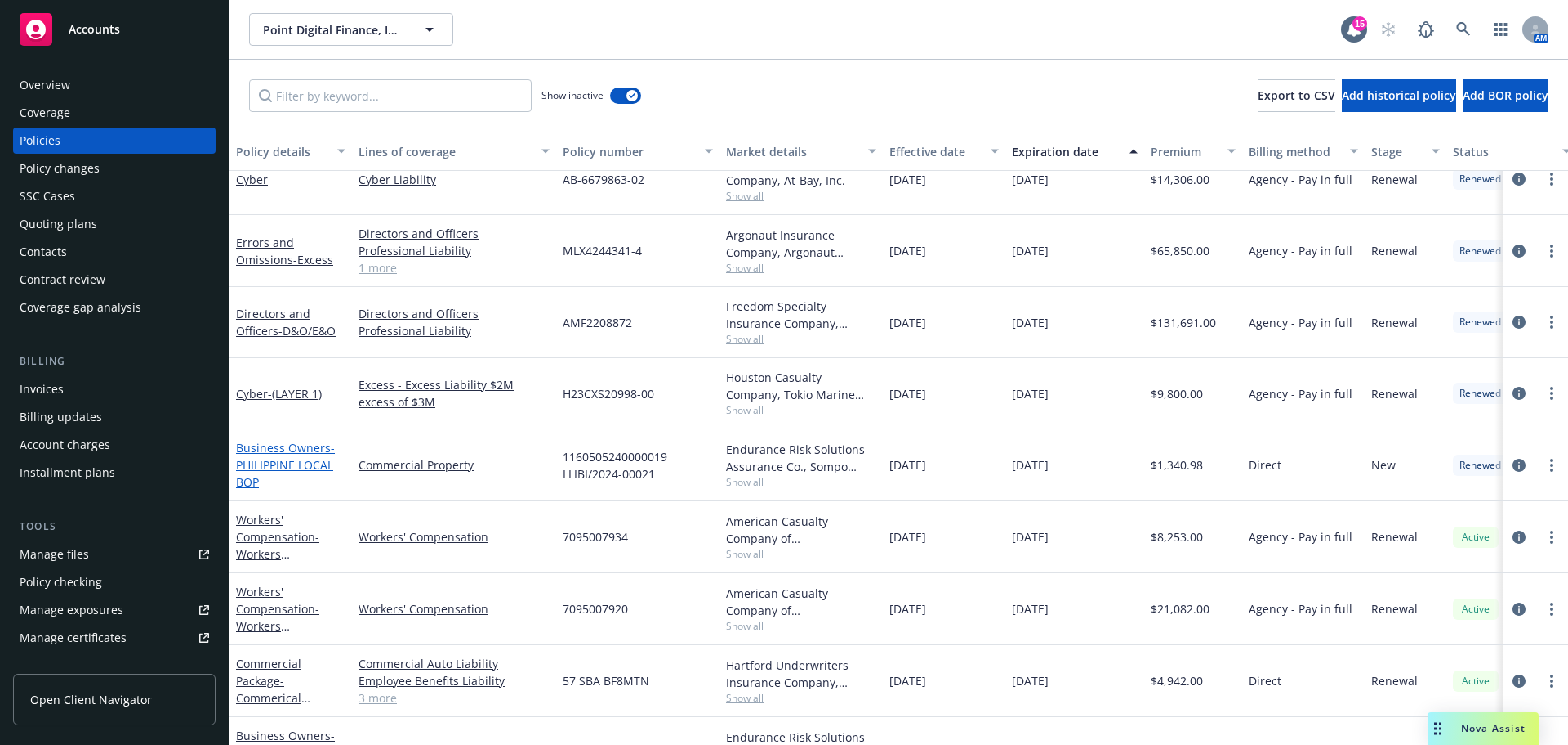
click at [302, 448] on link "Business Owners - PHILIPPINE LOCAL BOP" at bounding box center [285, 464] width 99 height 49
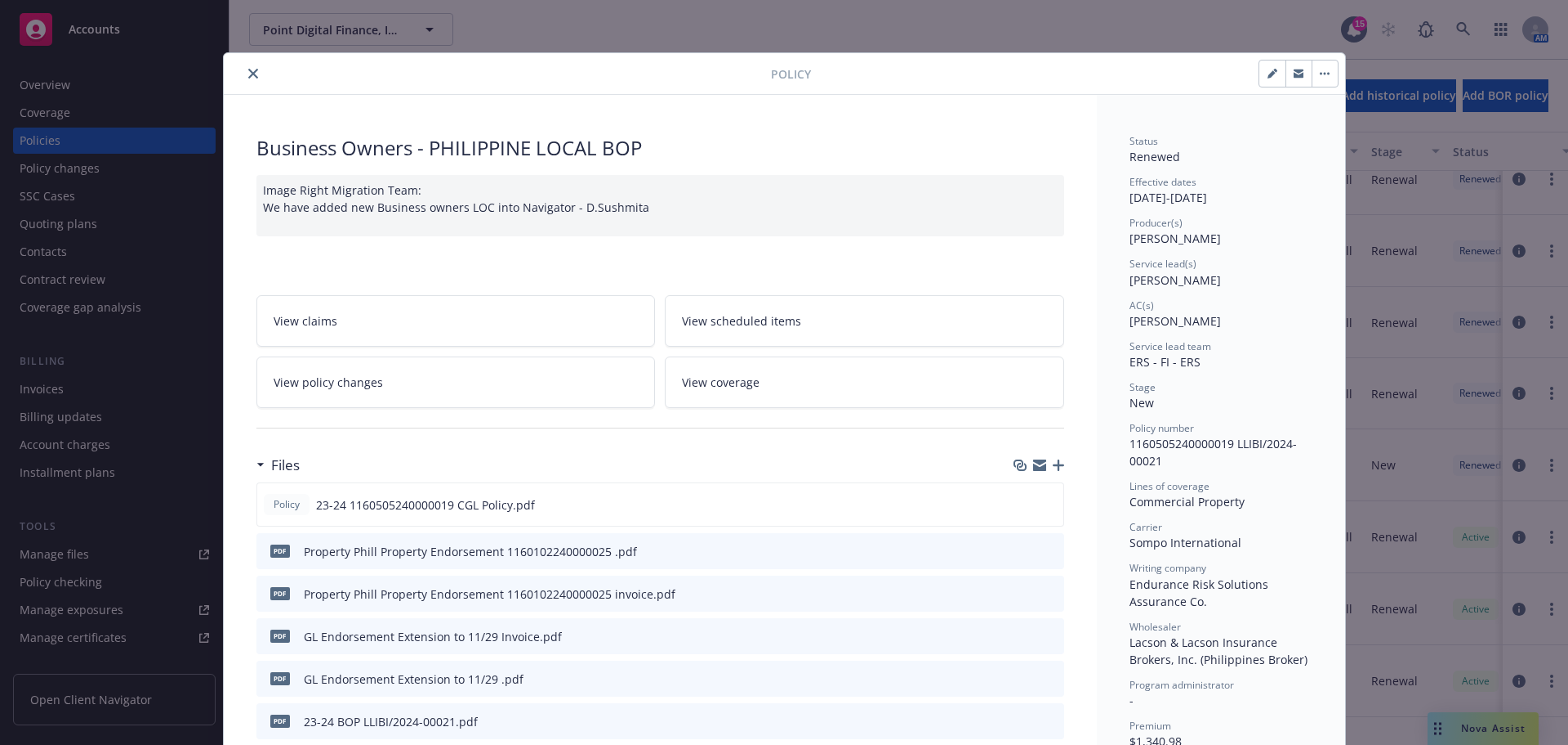
scroll to position [49, 0]
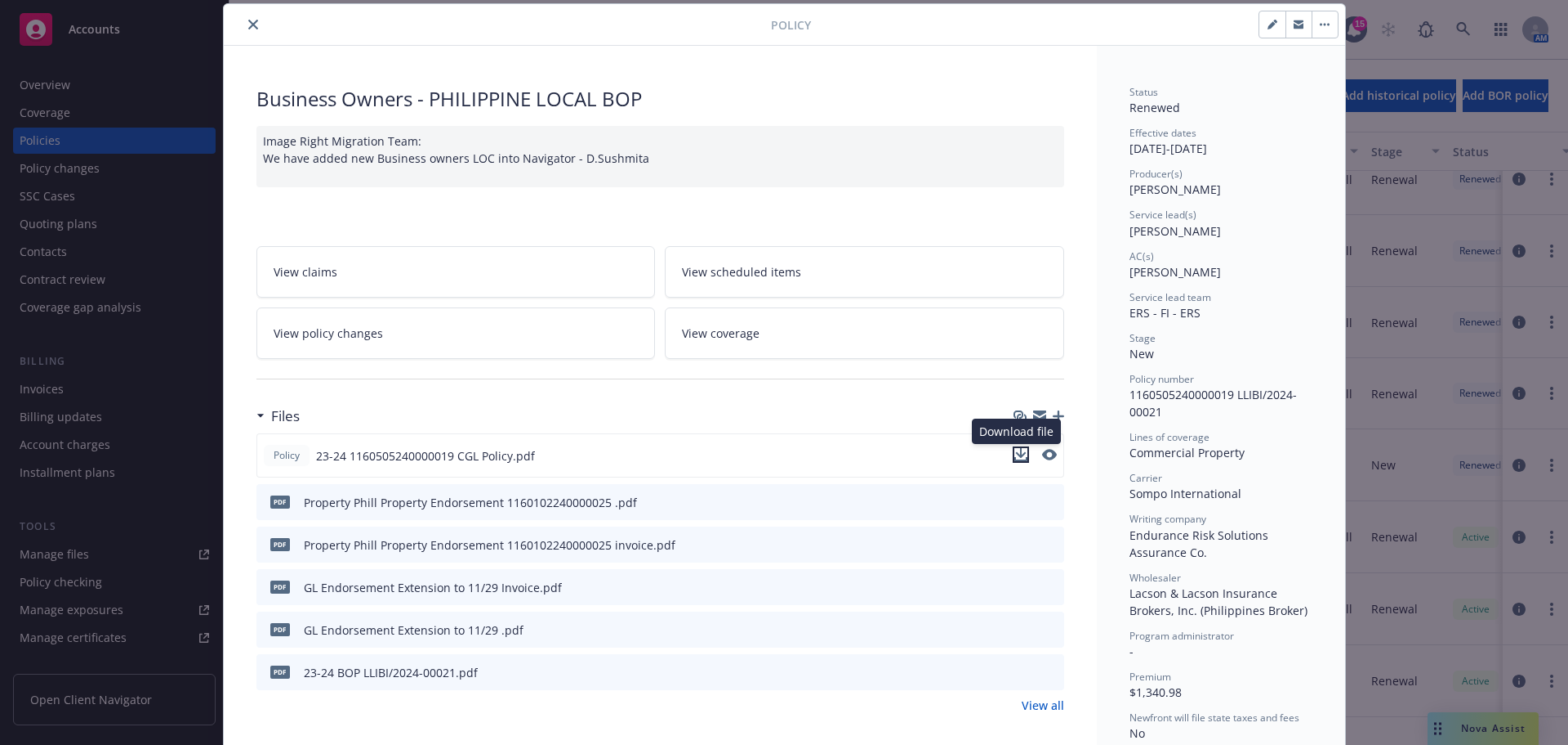
click at [1014, 454] on icon "download file" at bounding box center [1020, 454] width 13 height 13
click at [248, 28] on icon "close" at bounding box center [253, 25] width 10 height 10
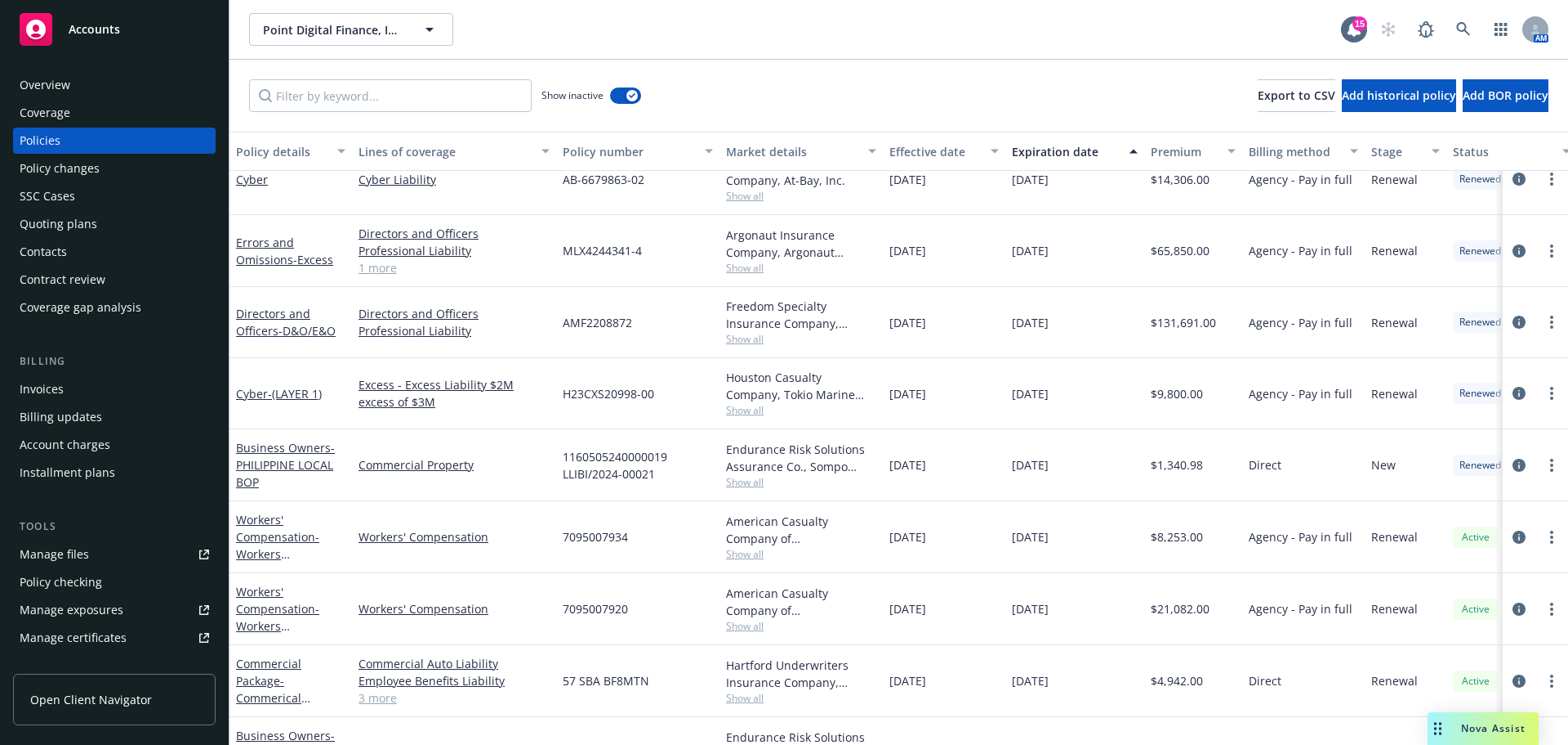
click at [112, 26] on span "Accounts" at bounding box center [94, 29] width 51 height 13
